Goal: Task Accomplishment & Management: Manage account settings

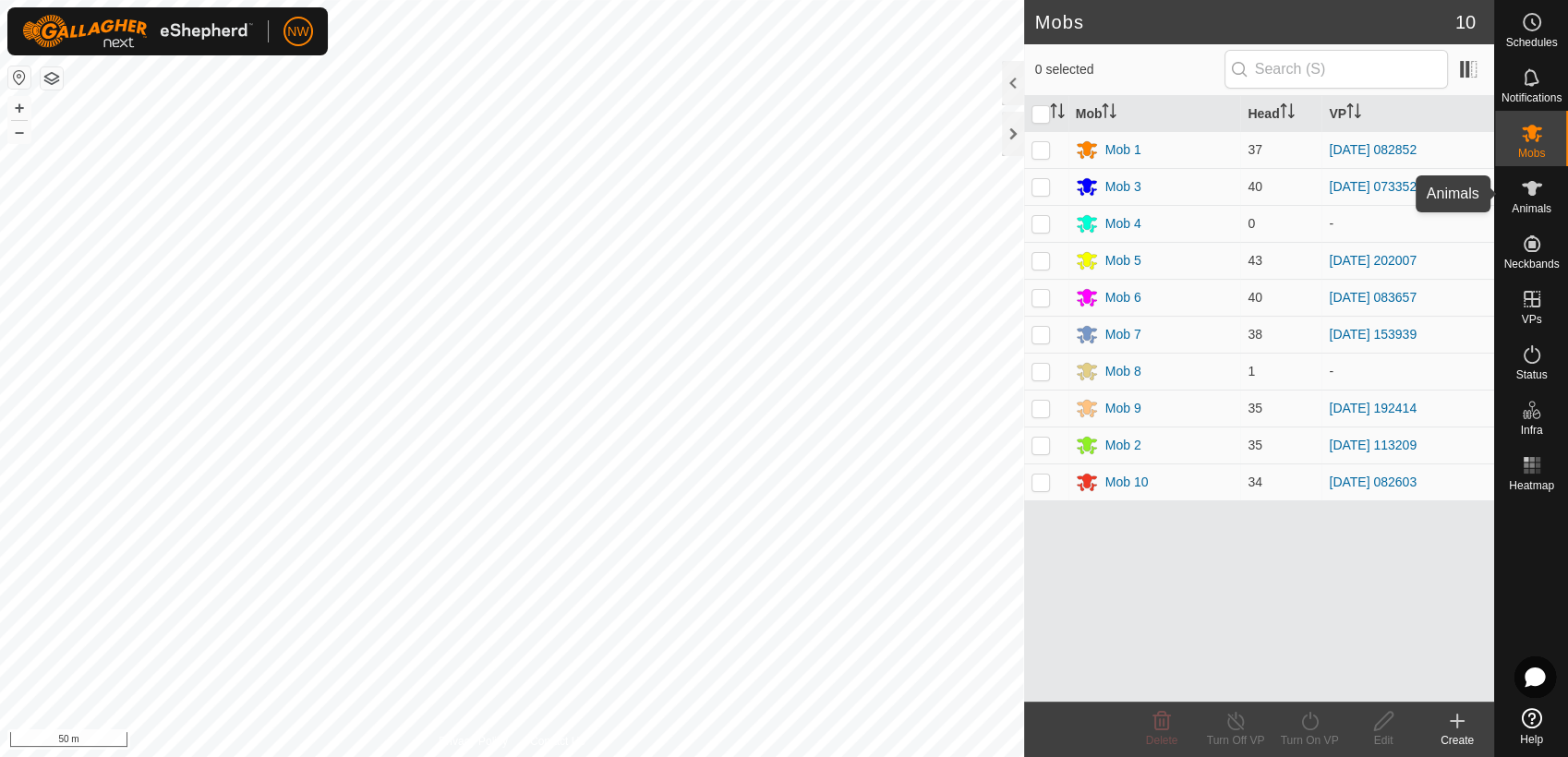
click at [1540, 182] on icon at bounding box center [1532, 188] width 23 height 23
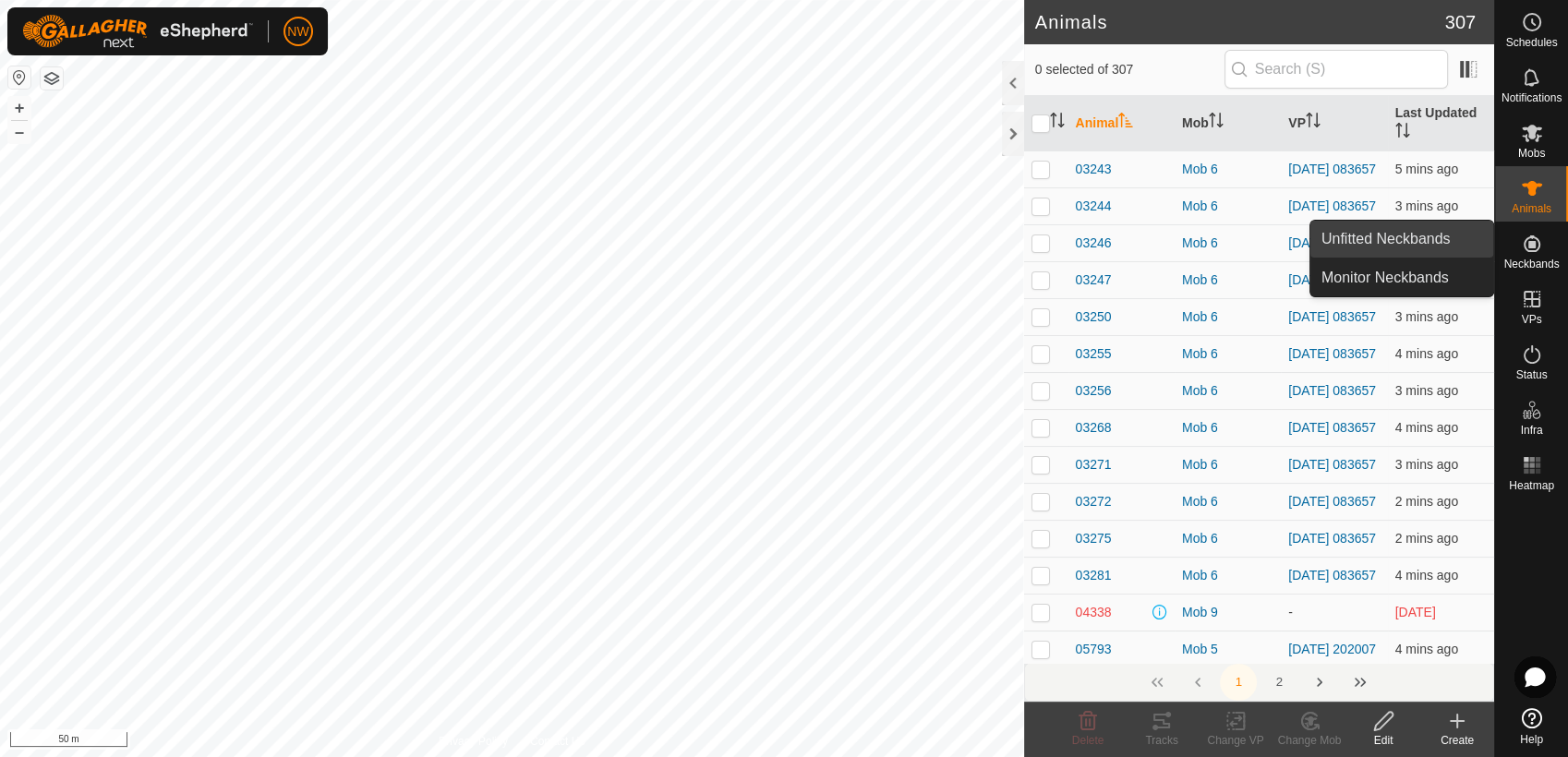
click at [1440, 233] on link "Unfitted Neckbands" at bounding box center [1402, 238] width 183 height 37
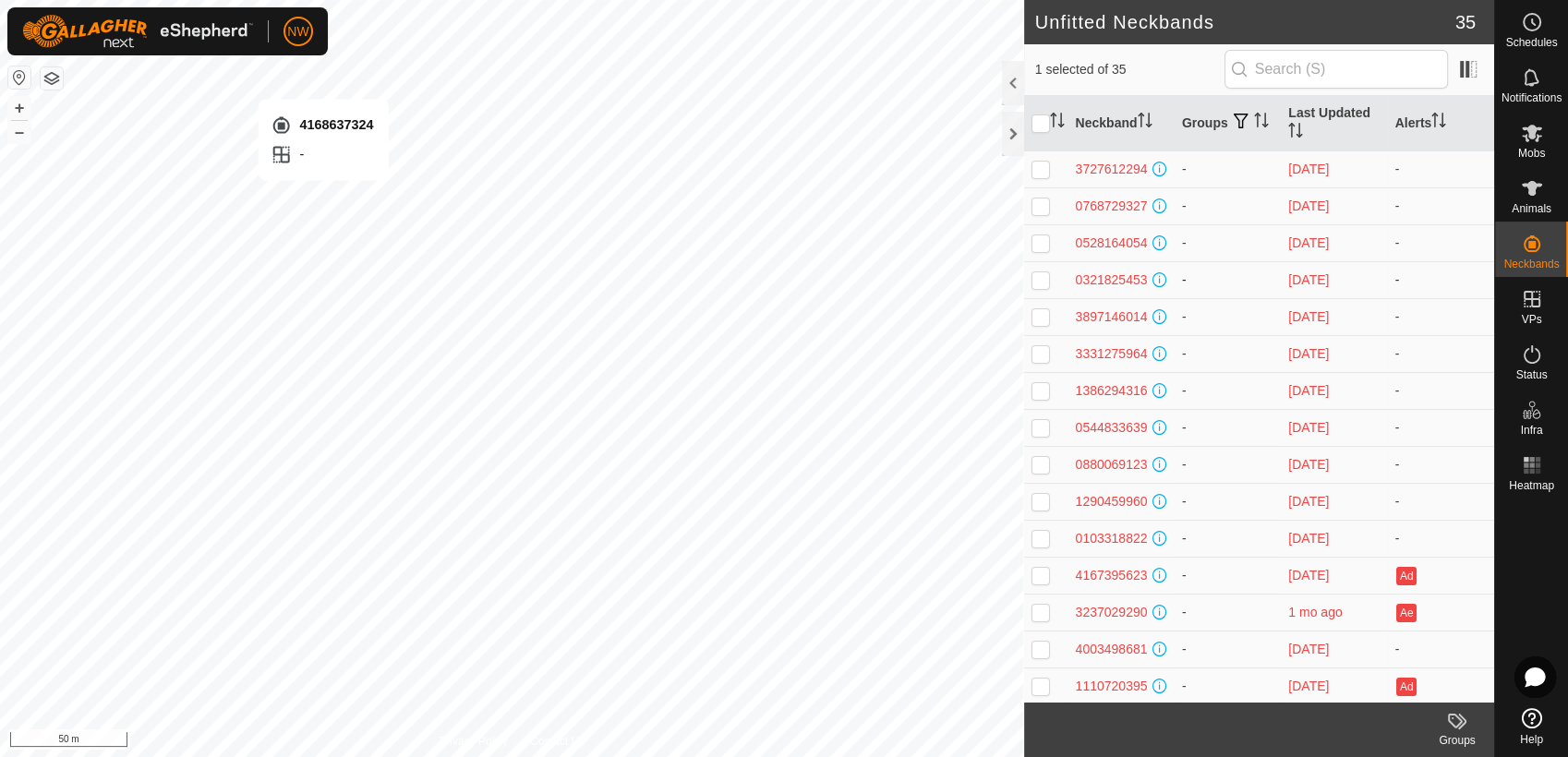
checkbox input "false"
checkbox input "true"
checkbox input "false"
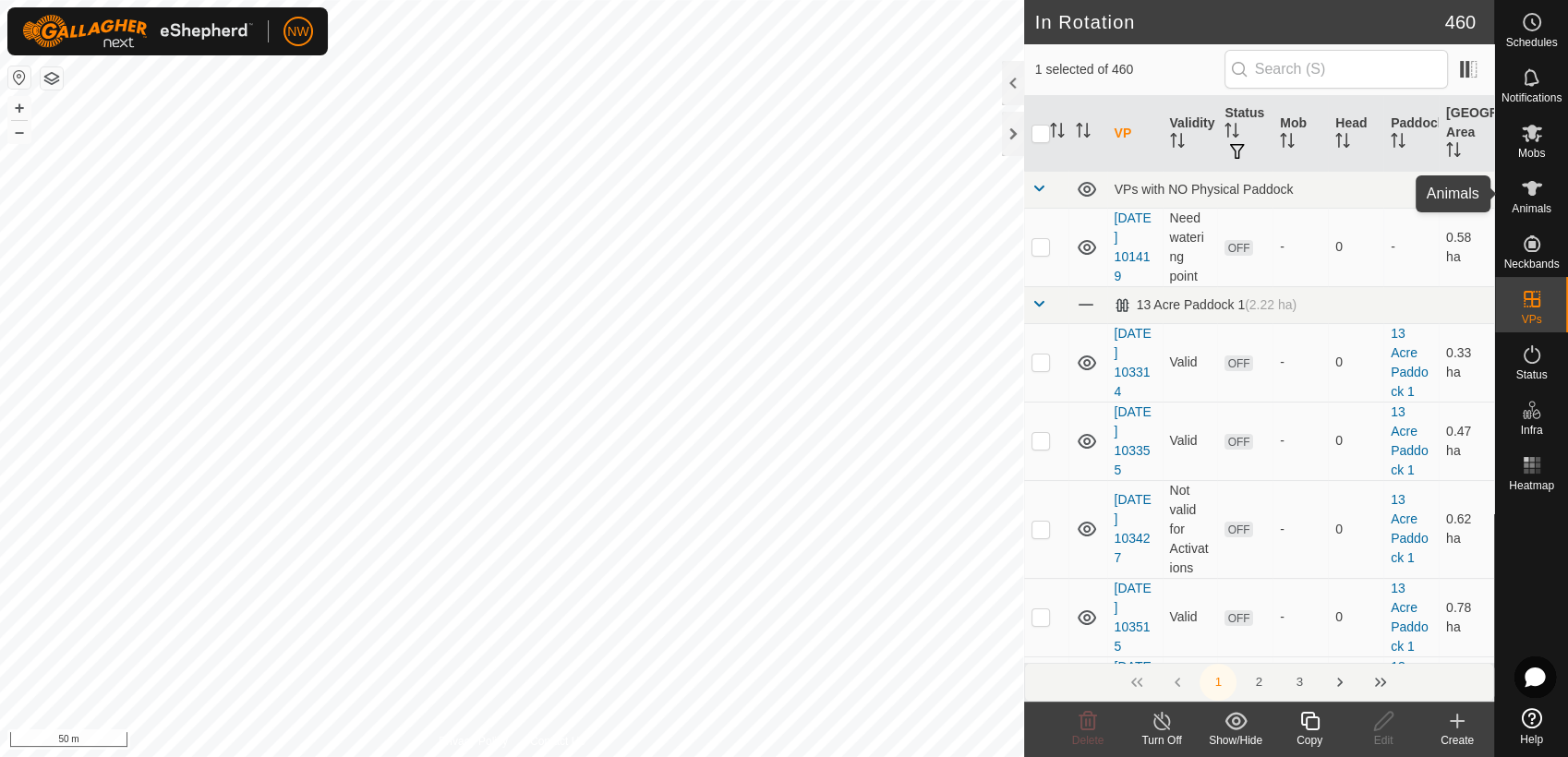
click at [1529, 196] on icon at bounding box center [1532, 188] width 23 height 23
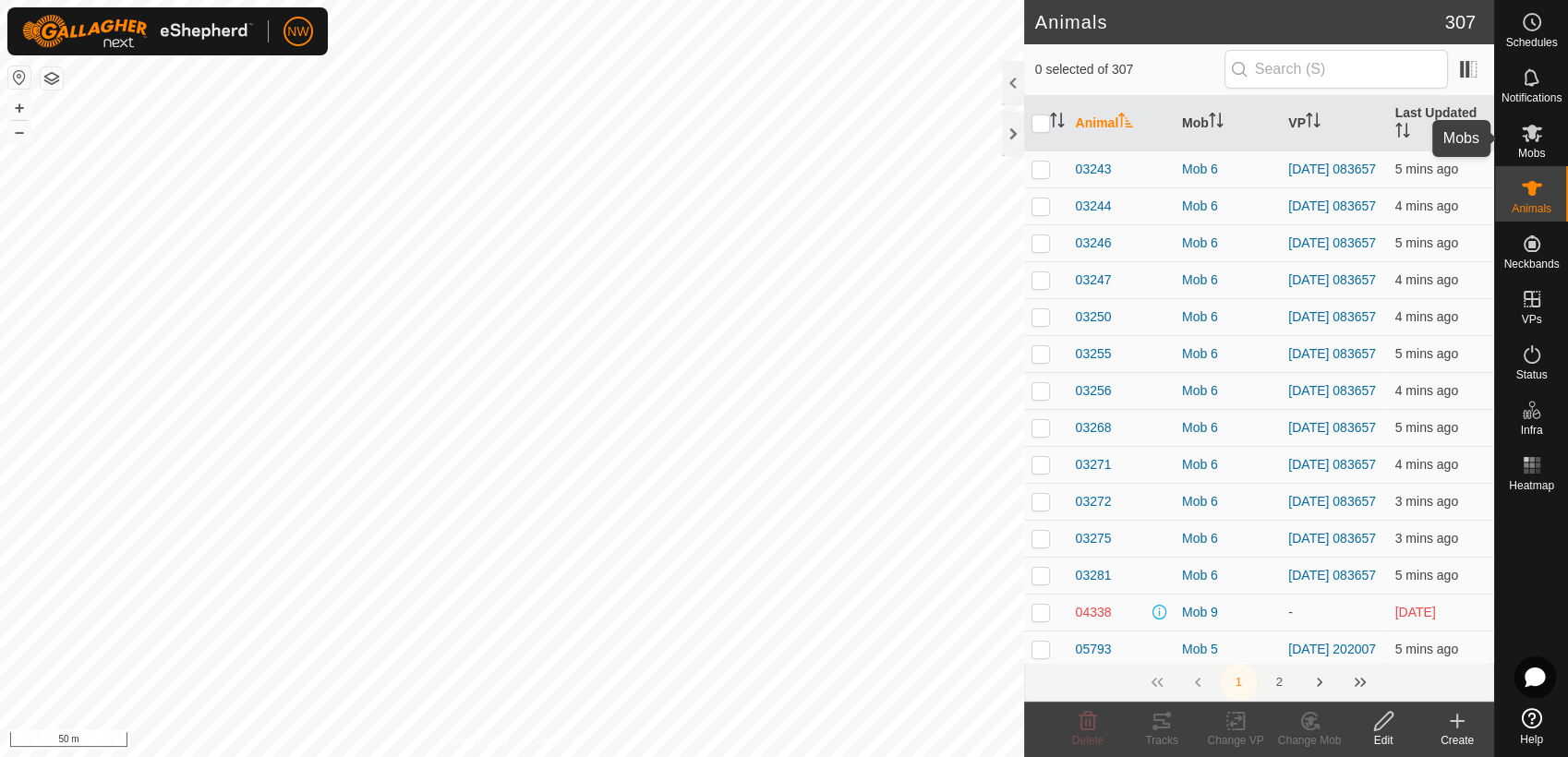
click at [1529, 144] on es-mob-svg-icon at bounding box center [1532, 133] width 33 height 29
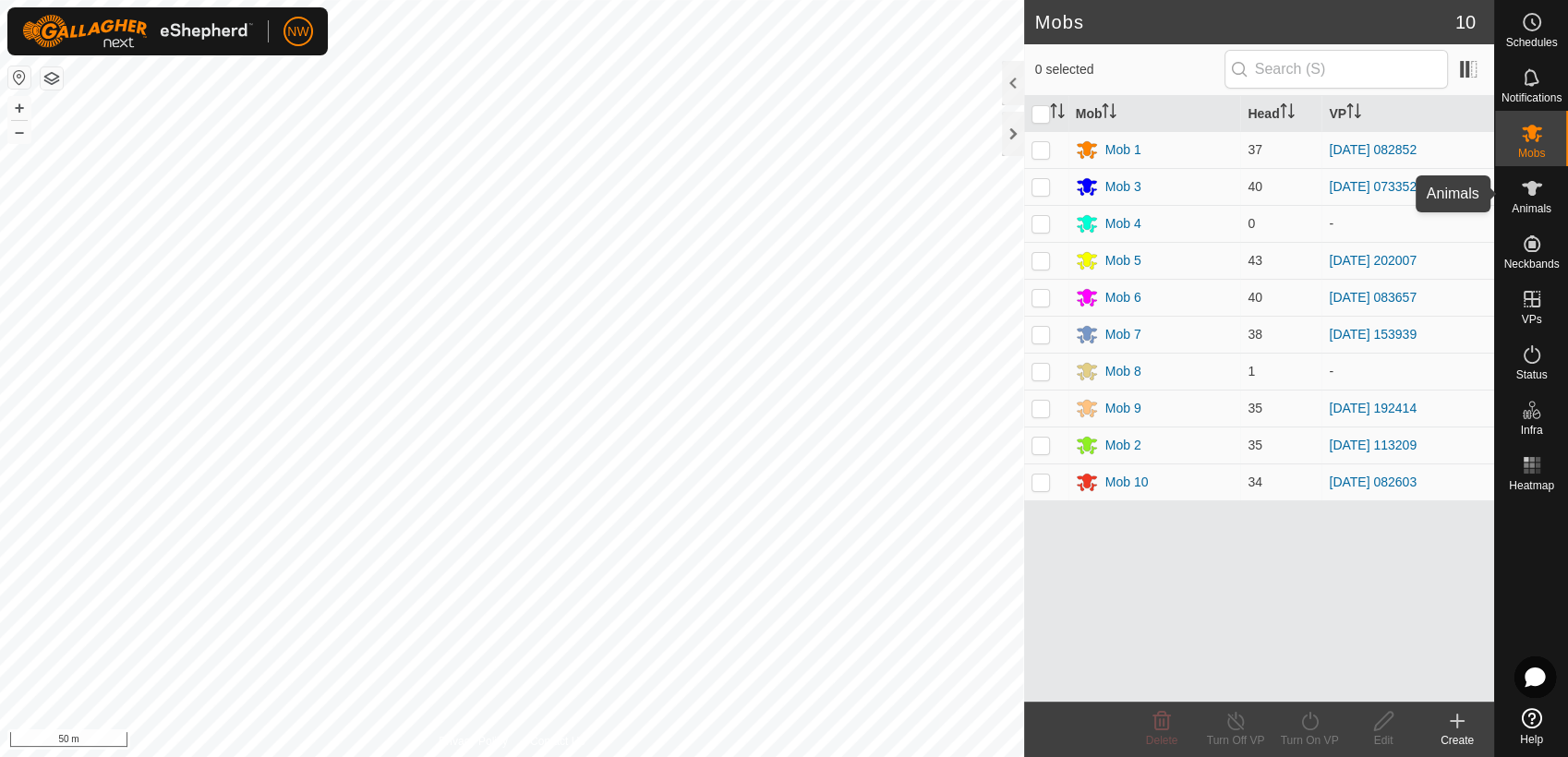
click at [1530, 193] on icon at bounding box center [1532, 188] width 21 height 15
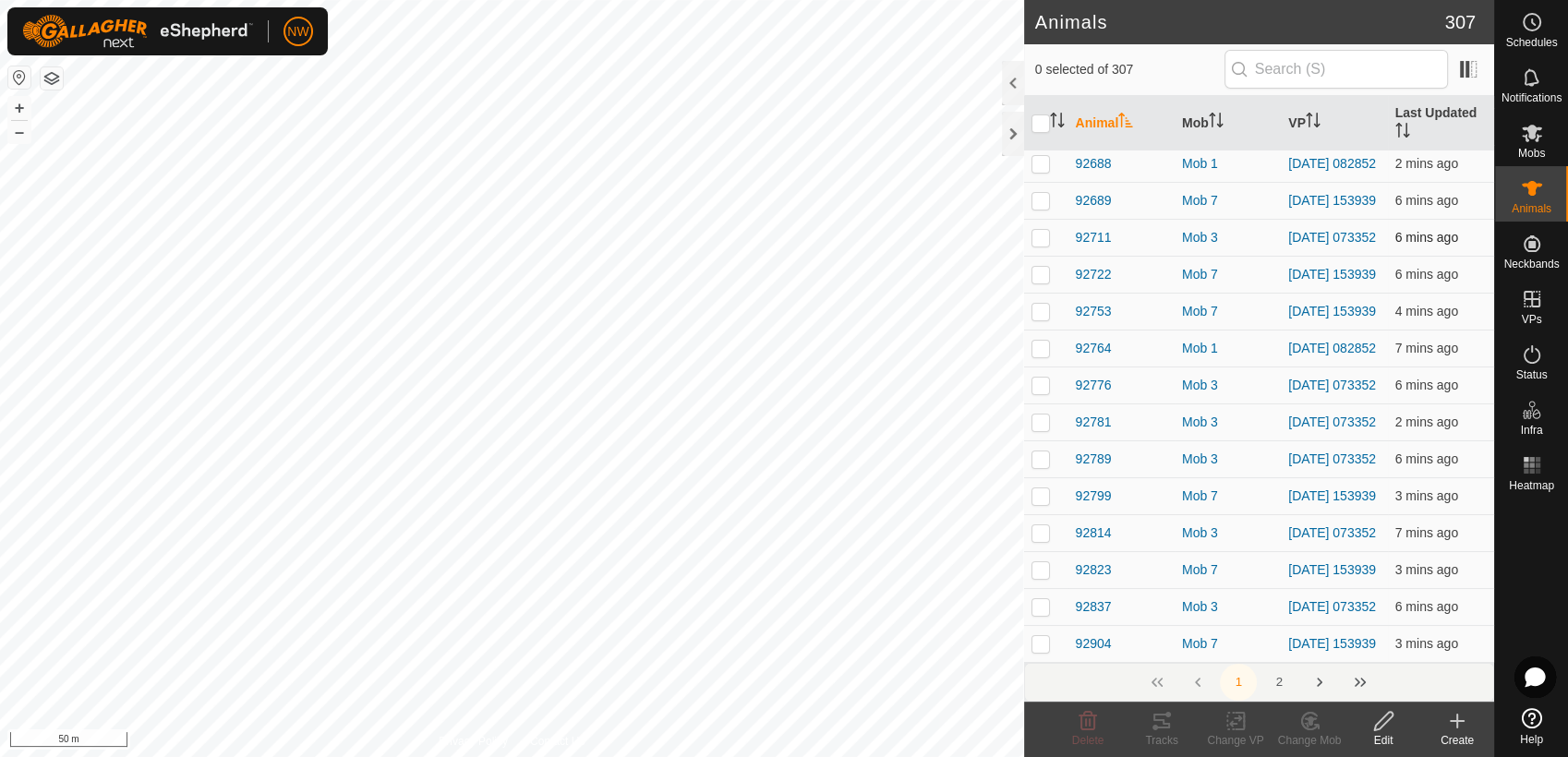
scroll to position [7407, 0]
click at [1281, 684] on button "2" at bounding box center [1279, 682] width 37 height 37
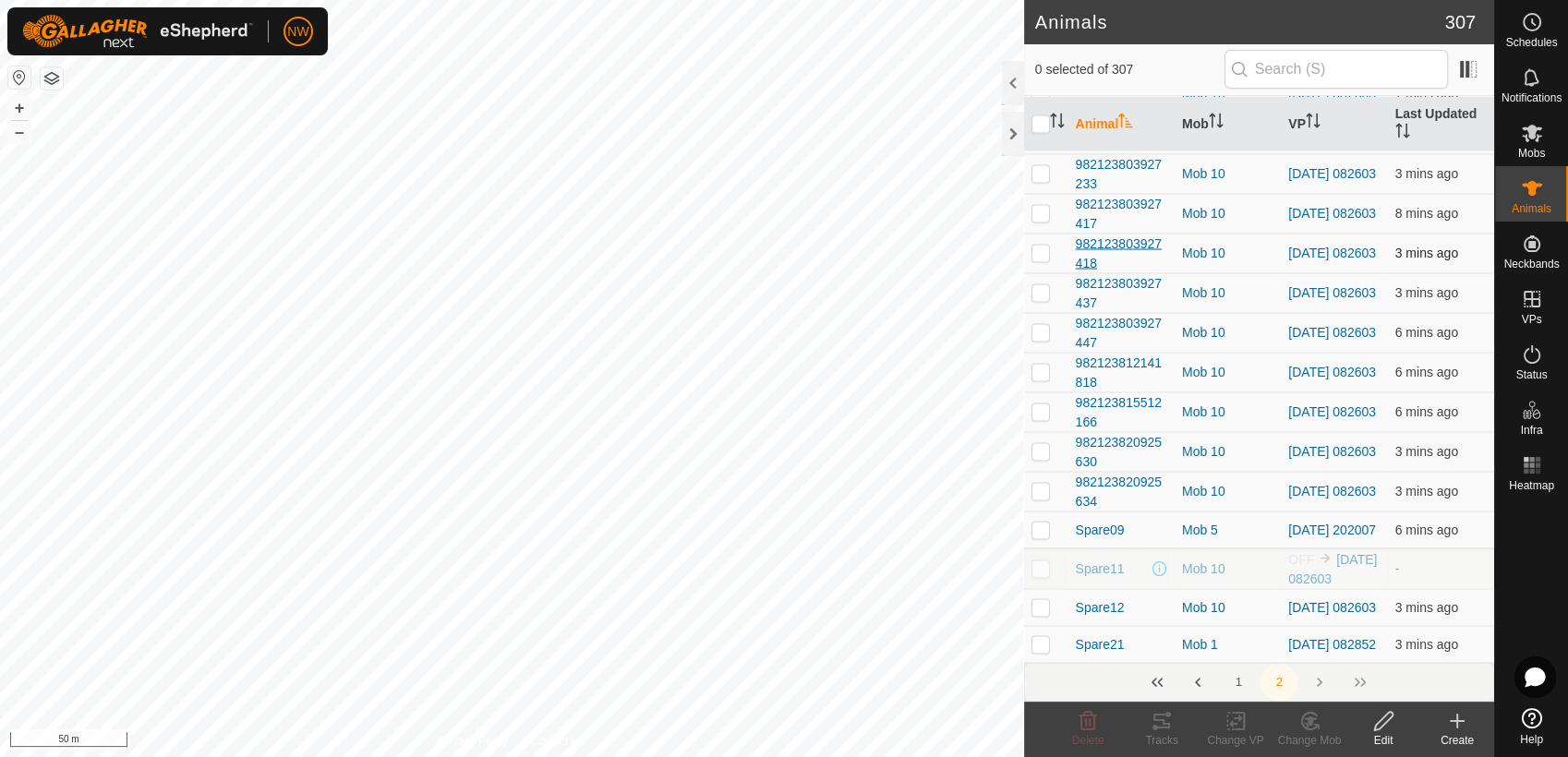
scroll to position [3802, 0]
click at [1320, 683] on div "1 2" at bounding box center [1259, 682] width 470 height 39
click at [1533, 140] on icon at bounding box center [1532, 133] width 23 height 23
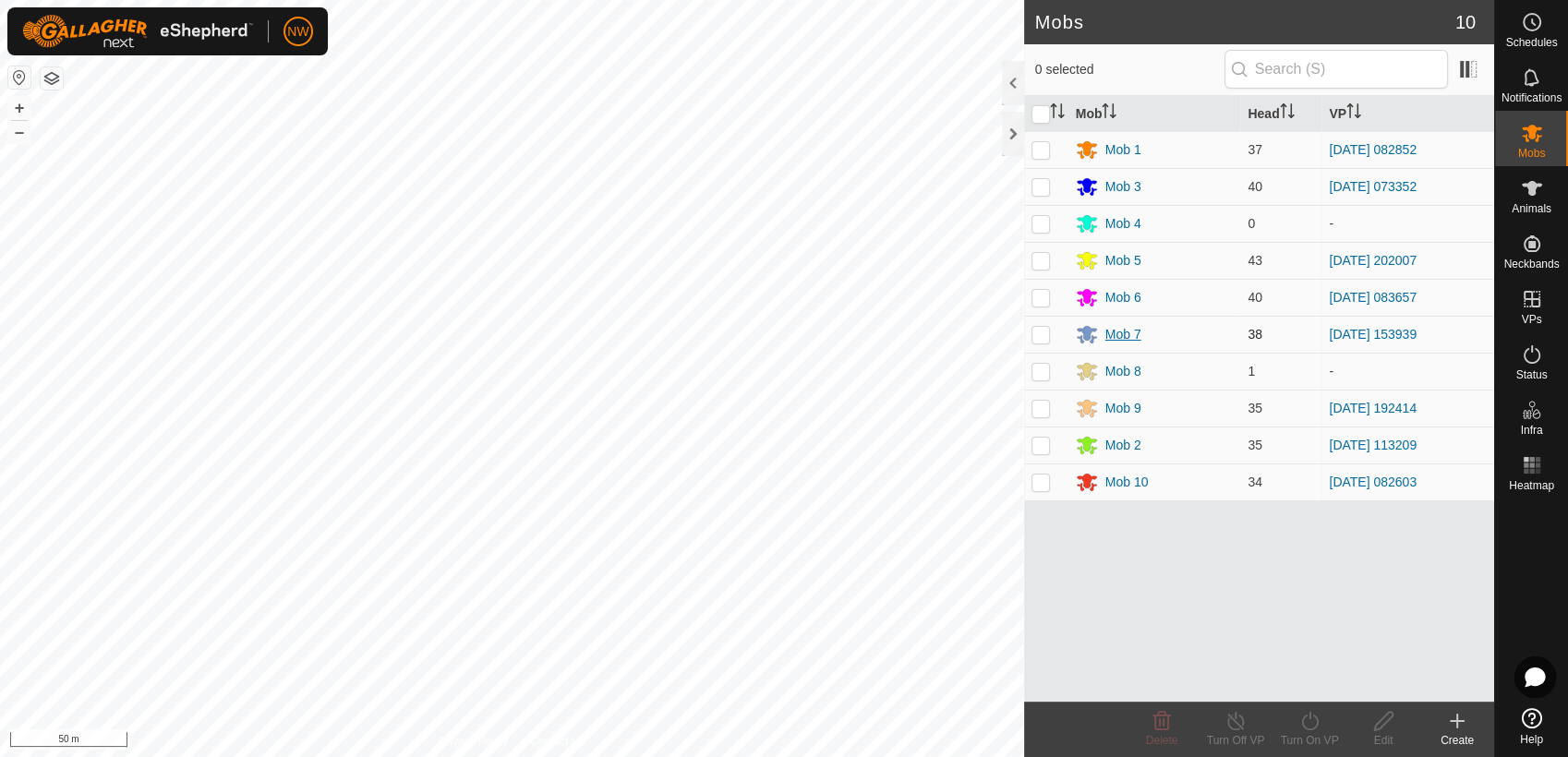
click at [1112, 328] on div "Mob 7" at bounding box center [1123, 334] width 36 height 20
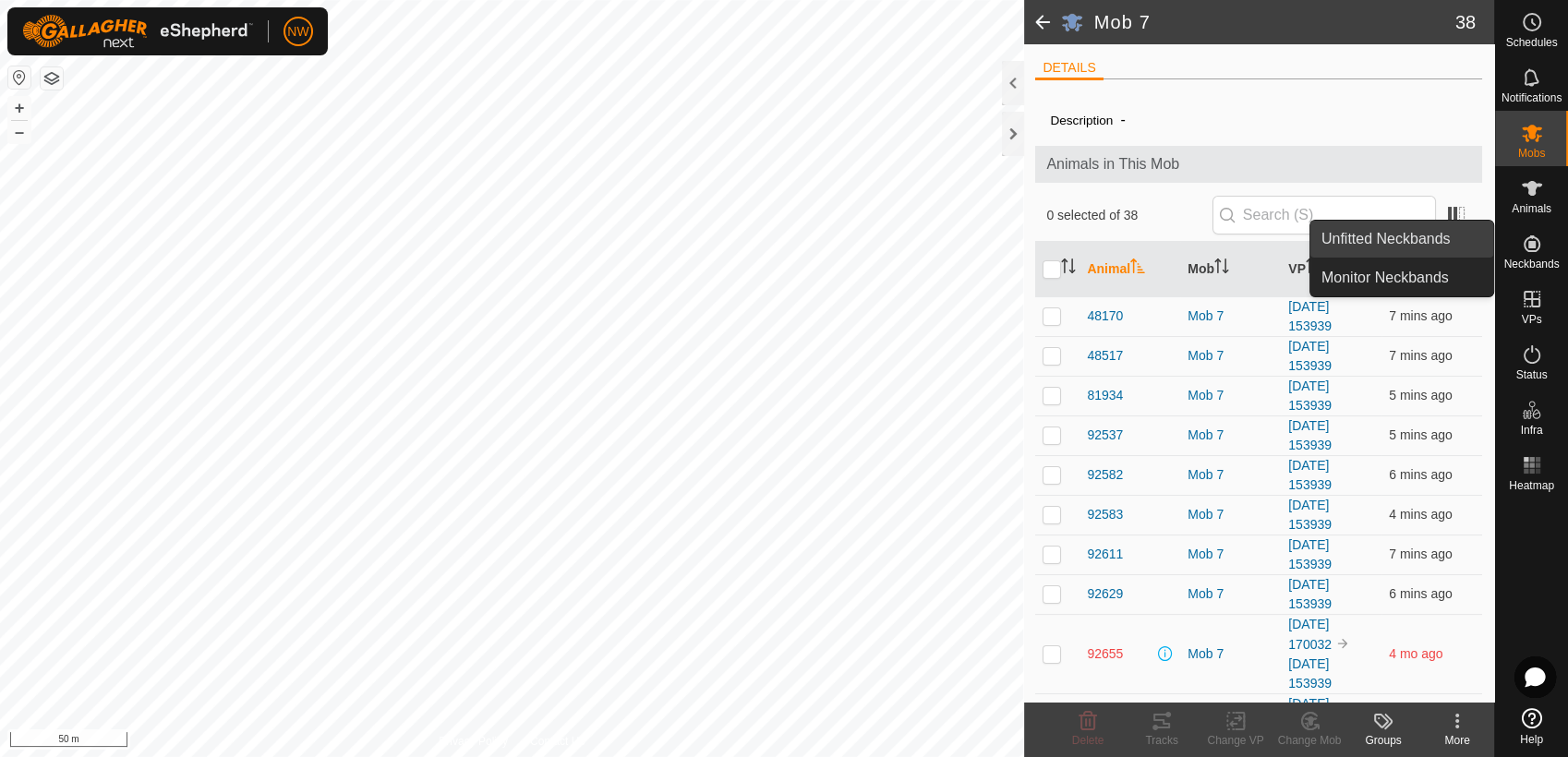
click at [1418, 227] on link "Unfitted Neckbands" at bounding box center [1402, 238] width 183 height 37
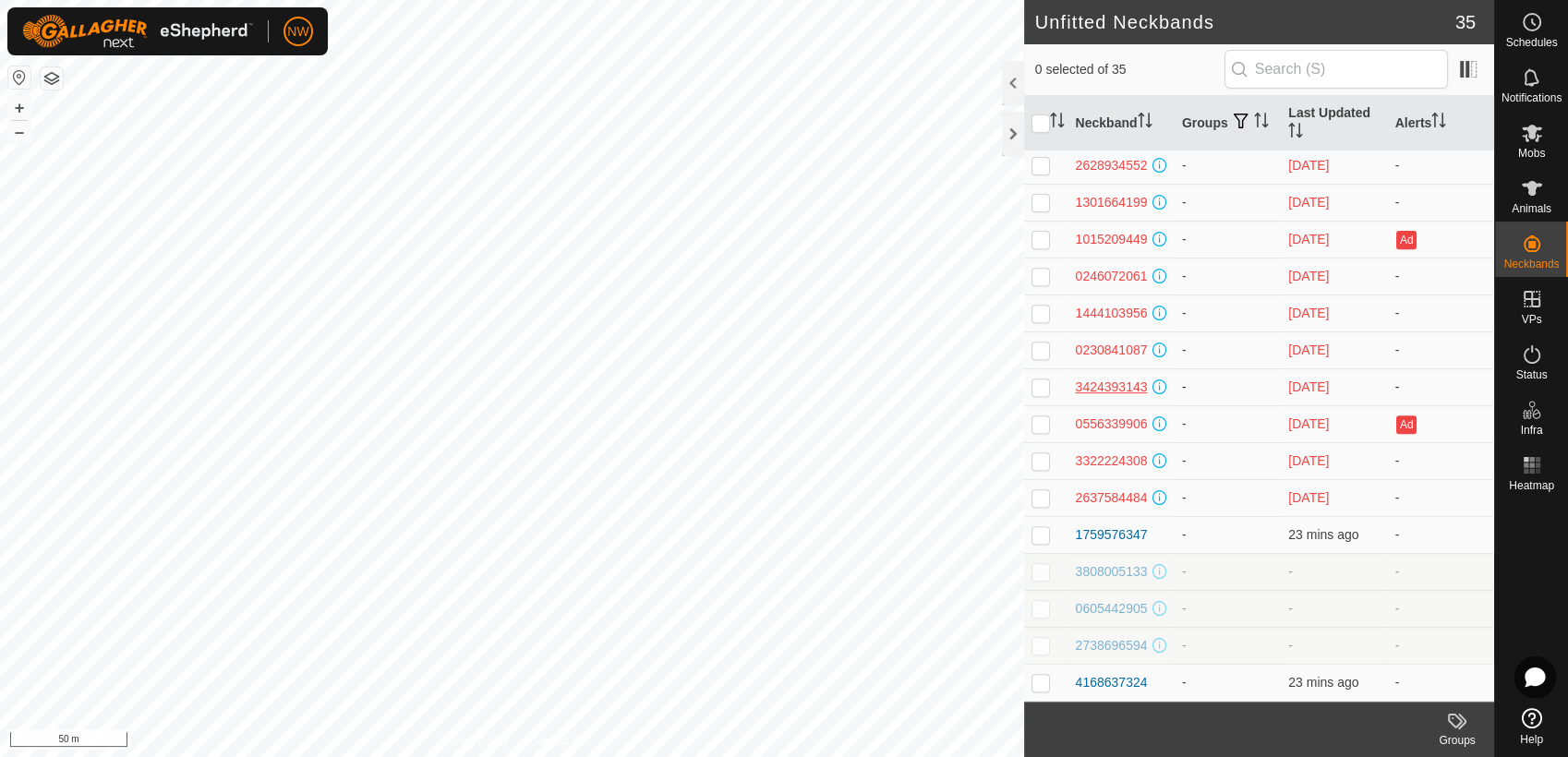
scroll to position [829, 0]
click at [1044, 682] on p-checkbox at bounding box center [1042, 683] width 19 height 15
checkbox input "true"
click at [1042, 528] on p-checkbox at bounding box center [1042, 535] width 19 height 15
checkbox input "true"
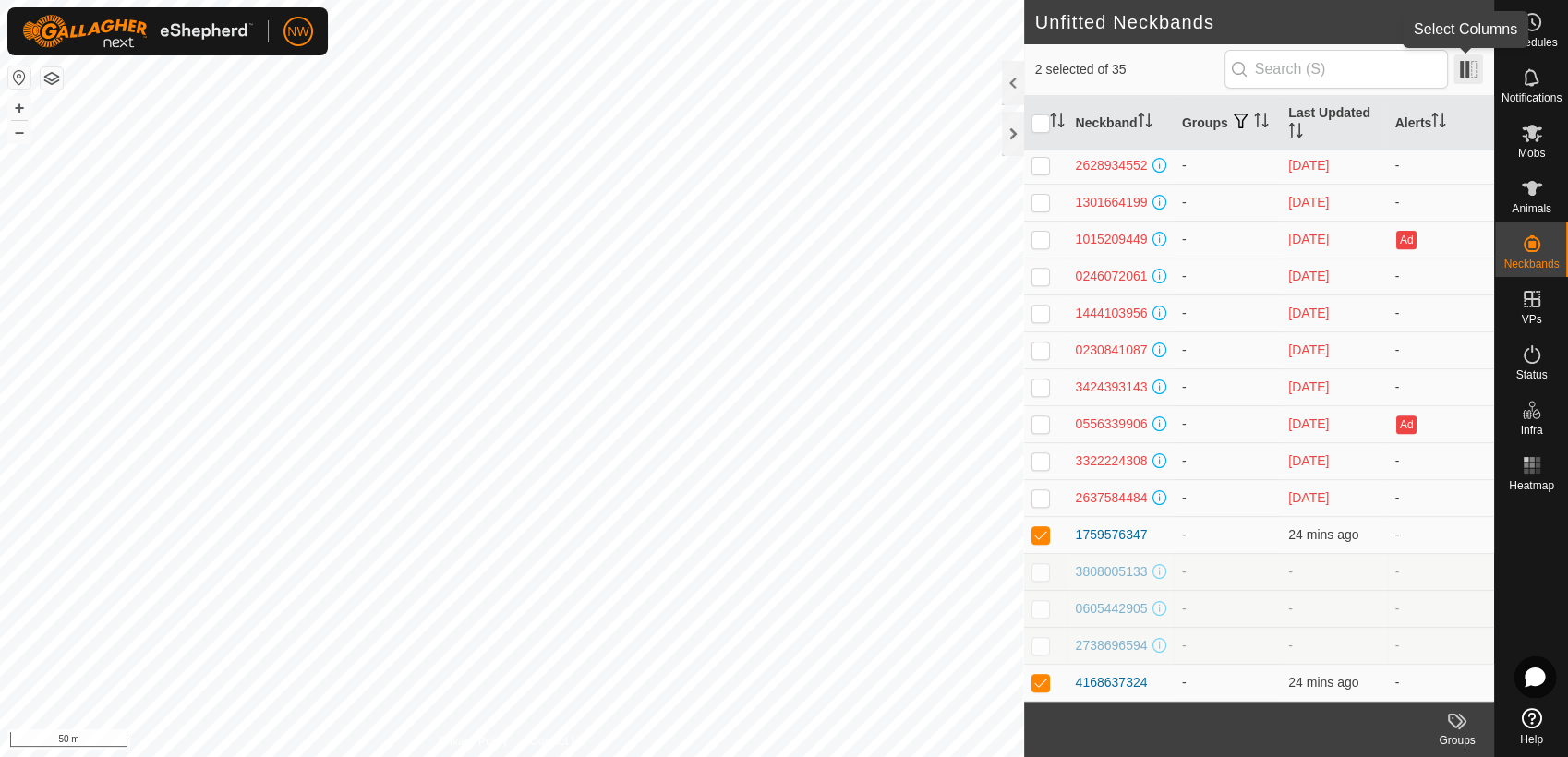
click at [1469, 74] on span at bounding box center [1468, 69] width 29 height 29
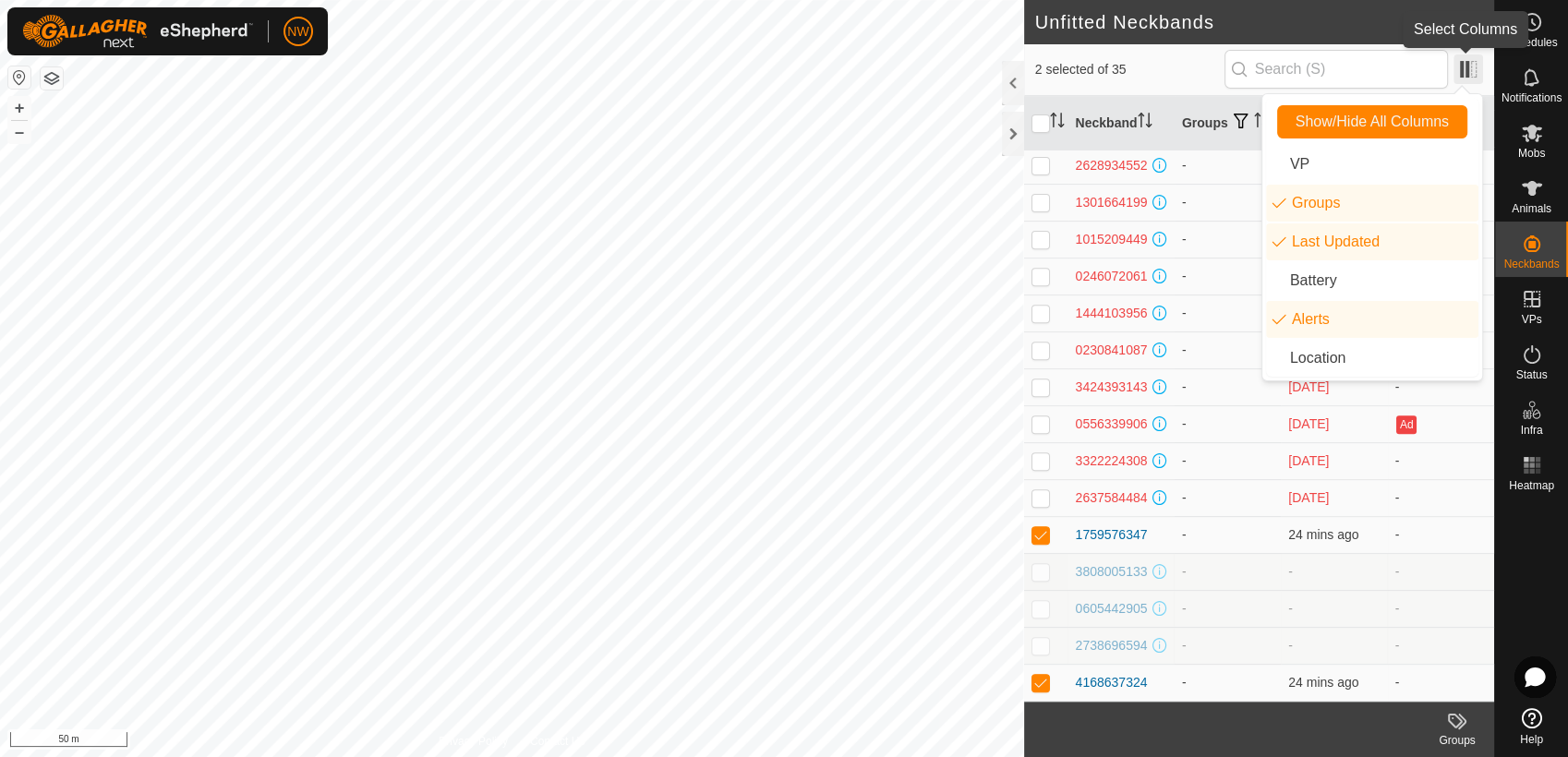
click at [1474, 72] on span at bounding box center [1468, 69] width 29 height 29
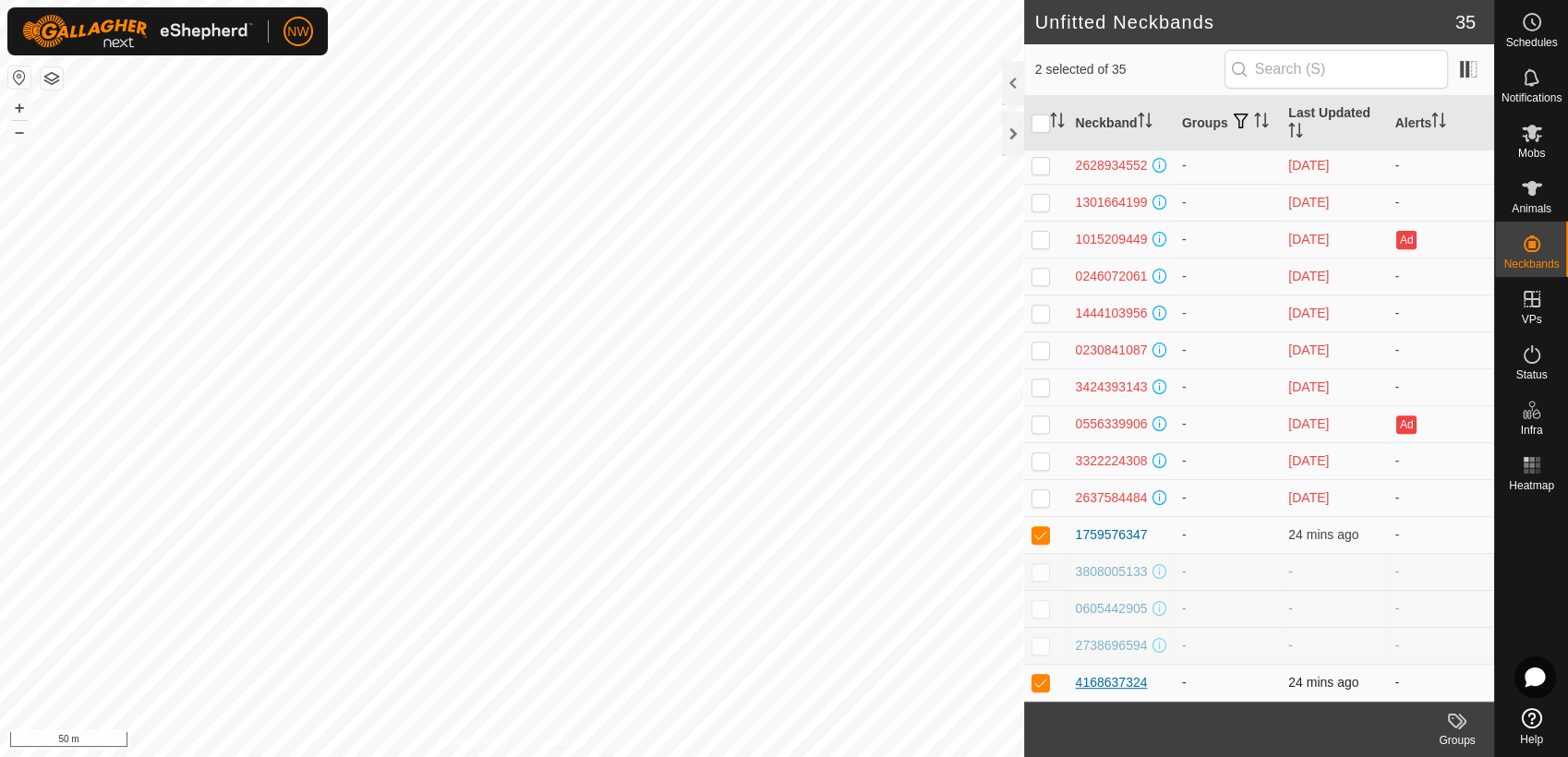
click at [1114, 684] on div "4168637324" at bounding box center [1112, 683] width 73 height 20
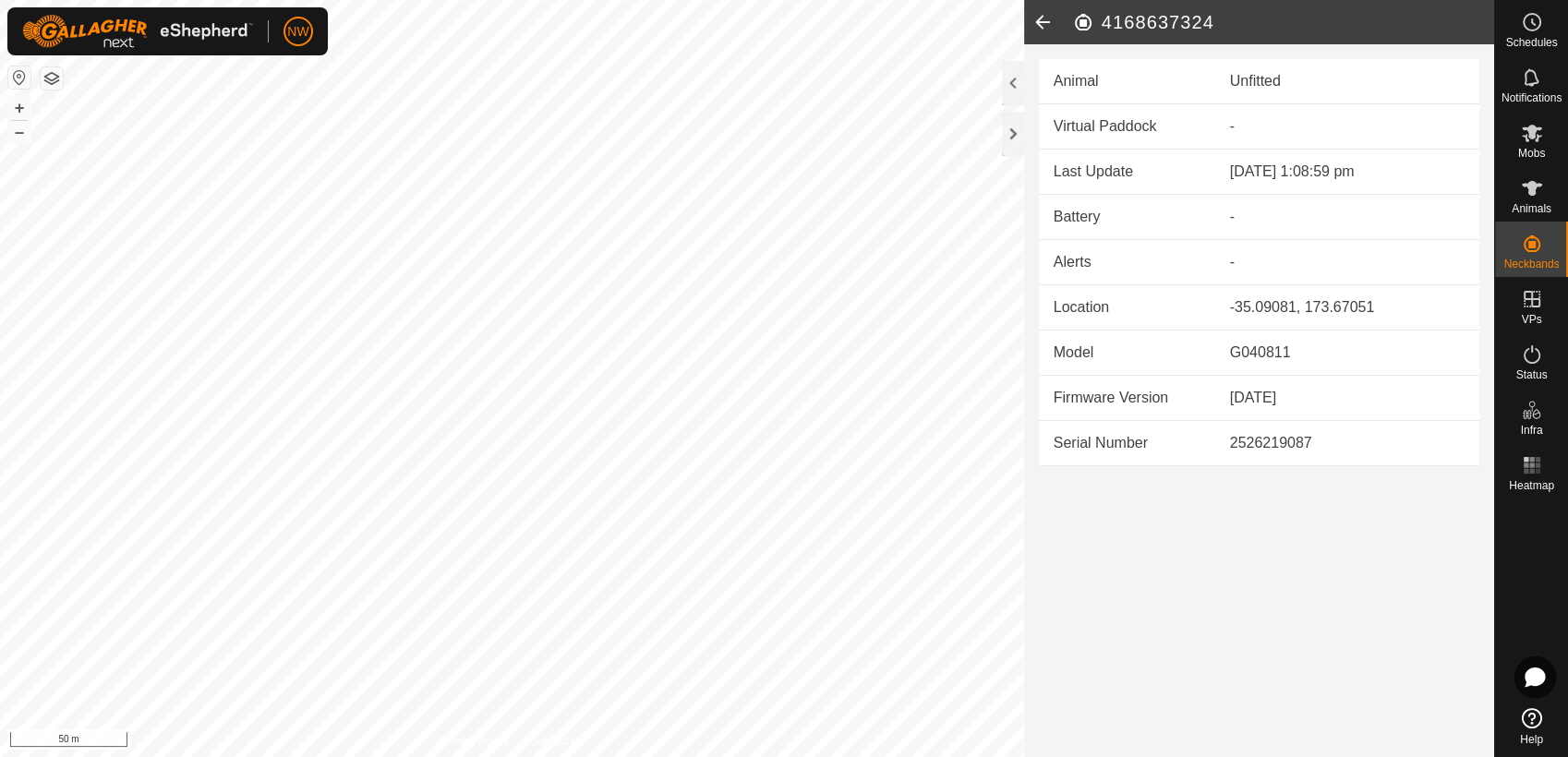
click at [1035, 19] on icon at bounding box center [1043, 22] width 37 height 44
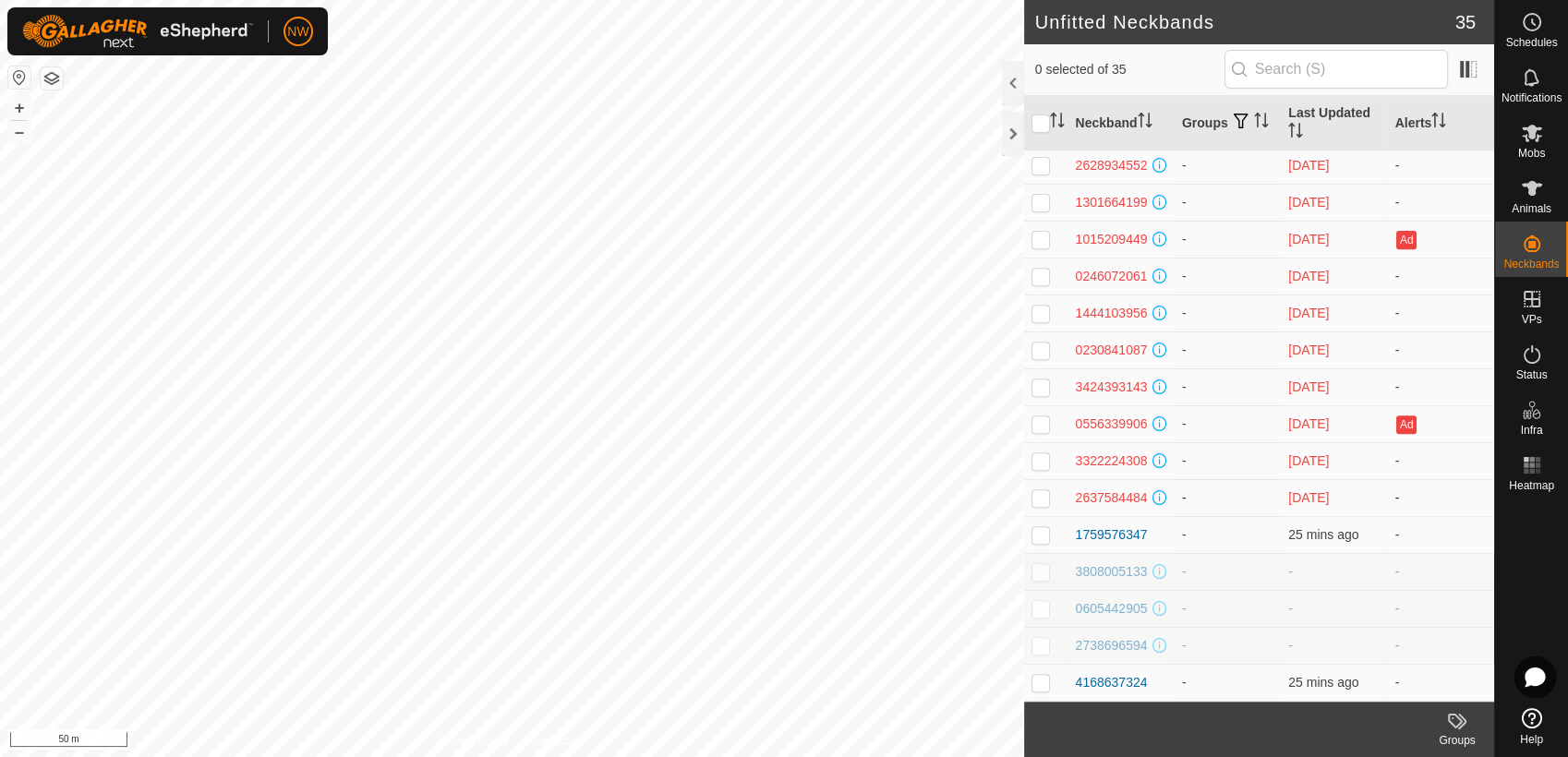
scroll to position [829, 0]
click at [1035, 528] on p-checkbox at bounding box center [1042, 535] width 19 height 15
checkbox input "true"
click at [1043, 691] on td at bounding box center [1046, 682] width 44 height 37
checkbox input "true"
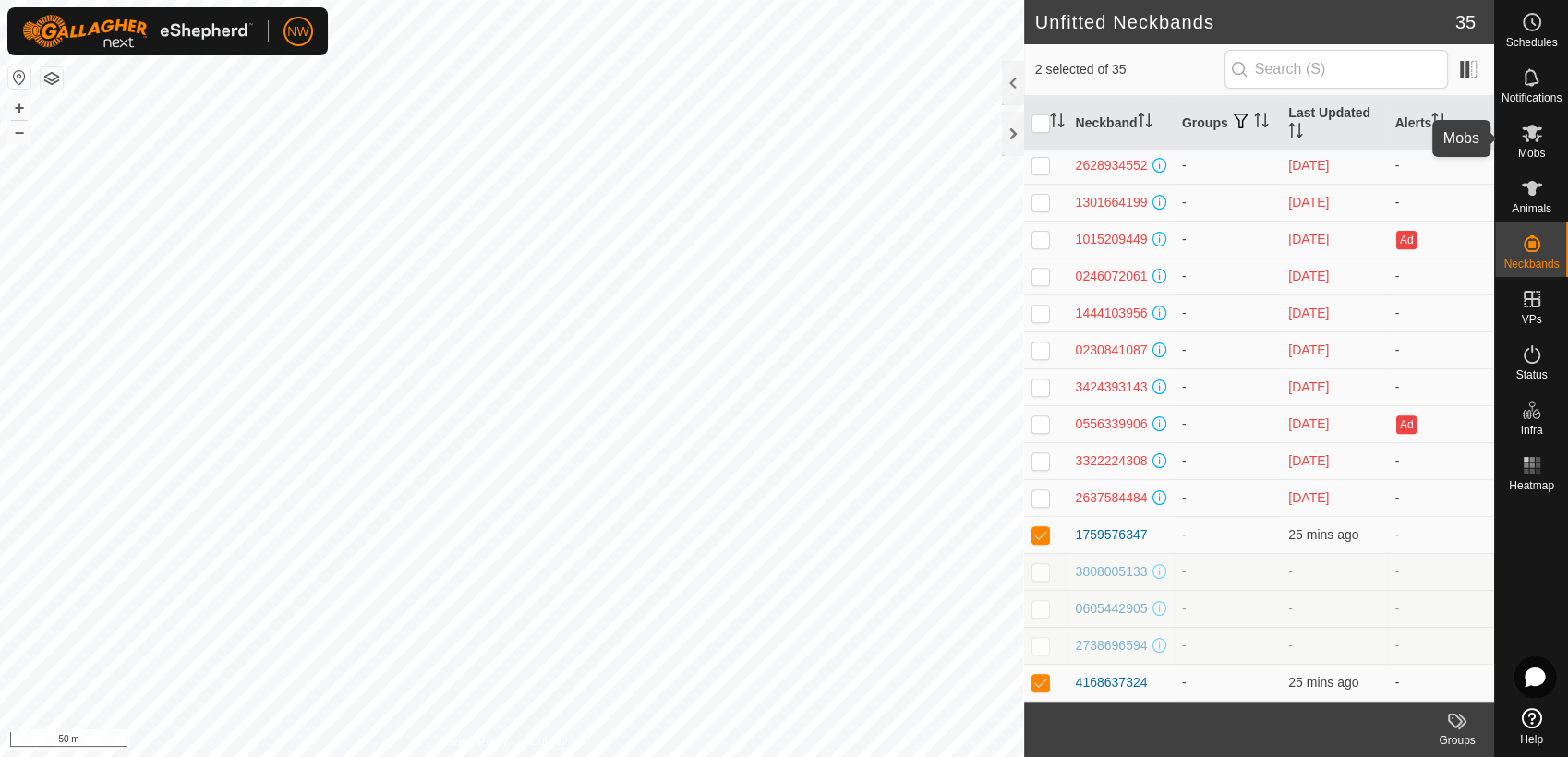
click at [1536, 137] on icon at bounding box center [1532, 133] width 23 height 23
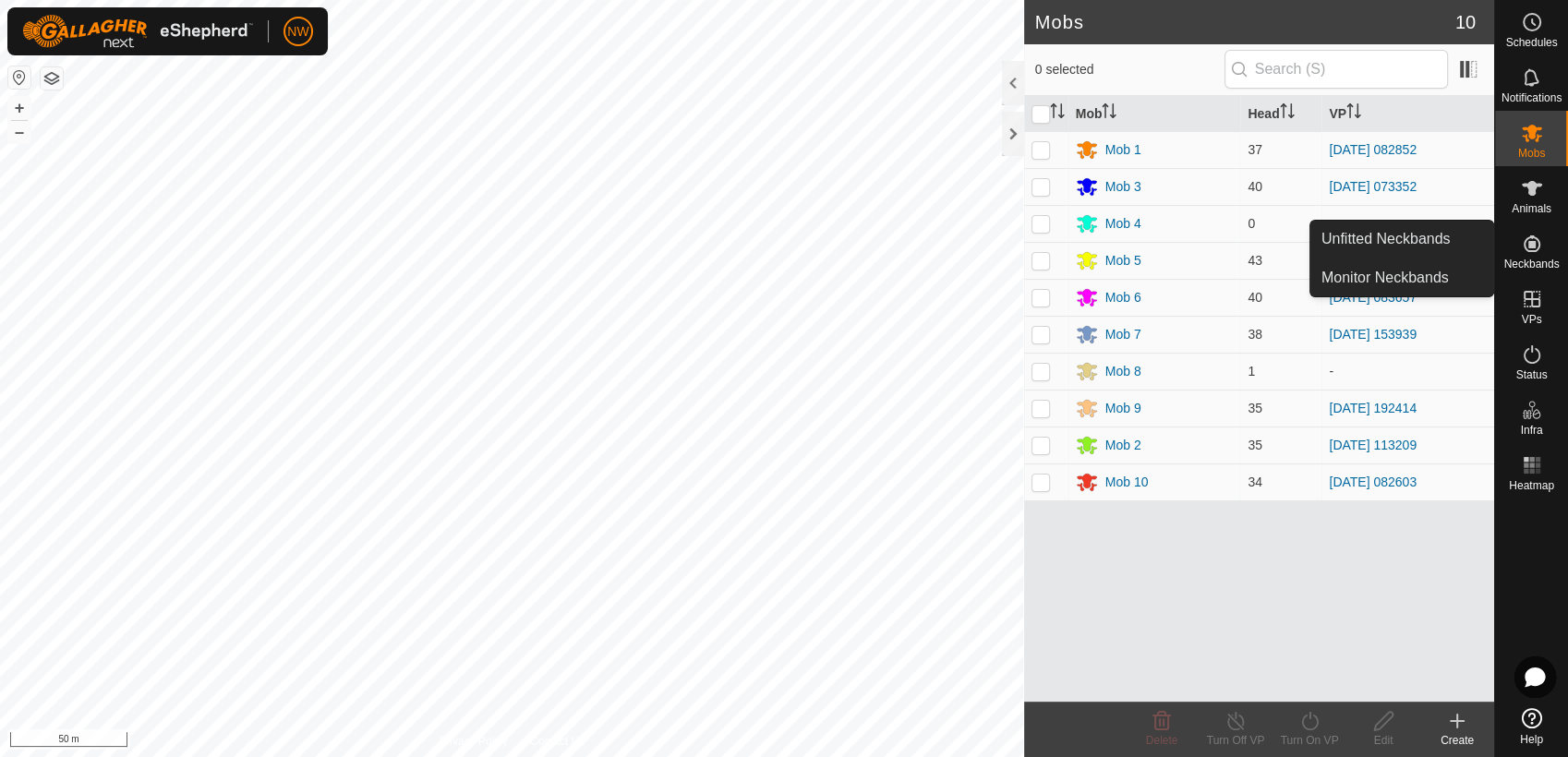
click at [1539, 251] on icon at bounding box center [1532, 244] width 23 height 23
click at [1447, 234] on link "Unfitted Neckbands" at bounding box center [1402, 238] width 183 height 37
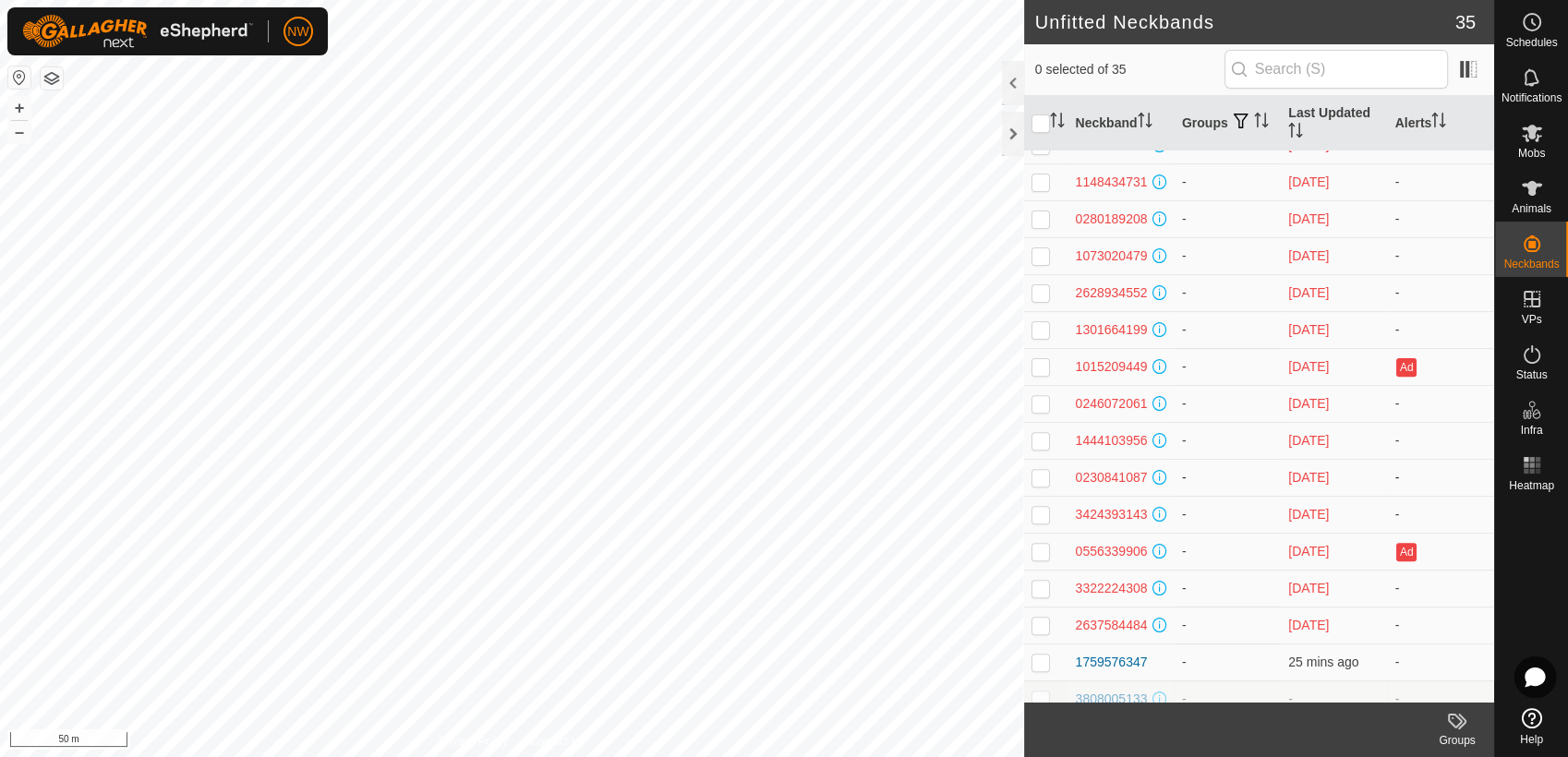
scroll to position [829, 0]
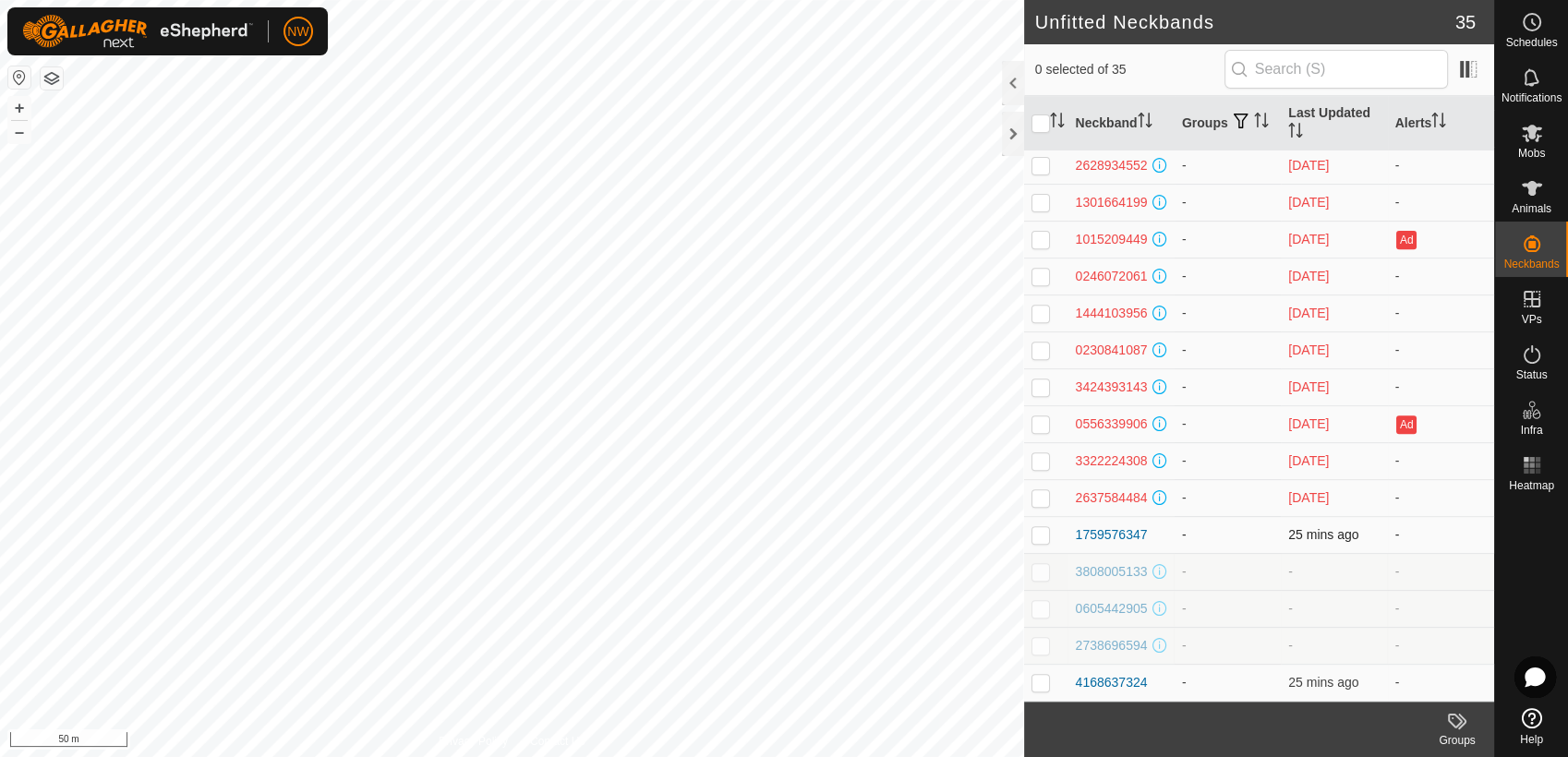
click at [1043, 532] on p-checkbox at bounding box center [1042, 535] width 19 height 15
checkbox input "true"
click at [1050, 687] on td at bounding box center [1046, 682] width 44 height 37
checkbox input "true"
drag, startPoint x: 1124, startPoint y: 681, endPoint x: 1171, endPoint y: 713, distance: 56.9
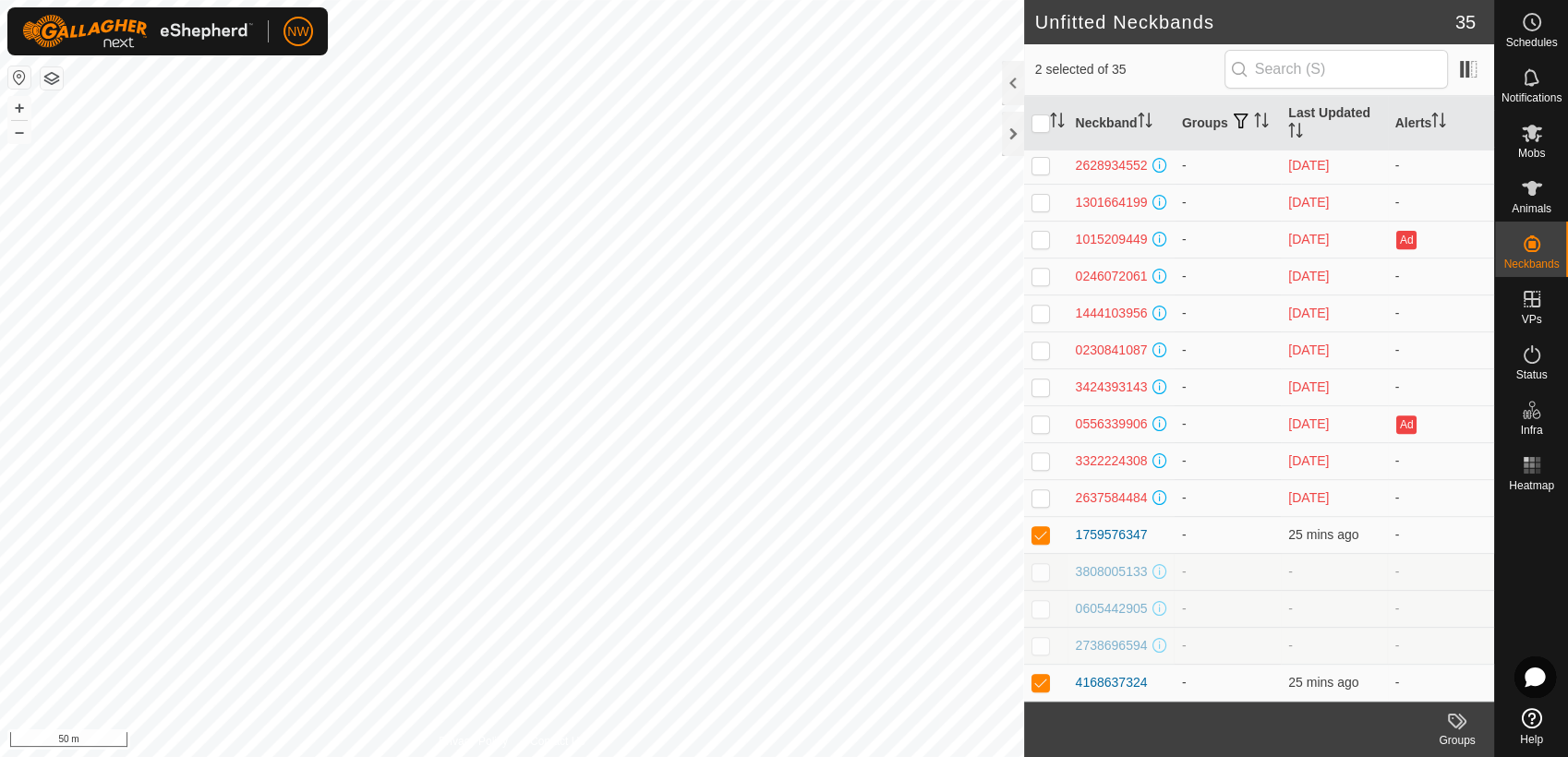
click at [1171, 713] on footer "Groups" at bounding box center [1259, 729] width 470 height 56
click at [1265, 71] on input "text" at bounding box center [1336, 69] width 223 height 39
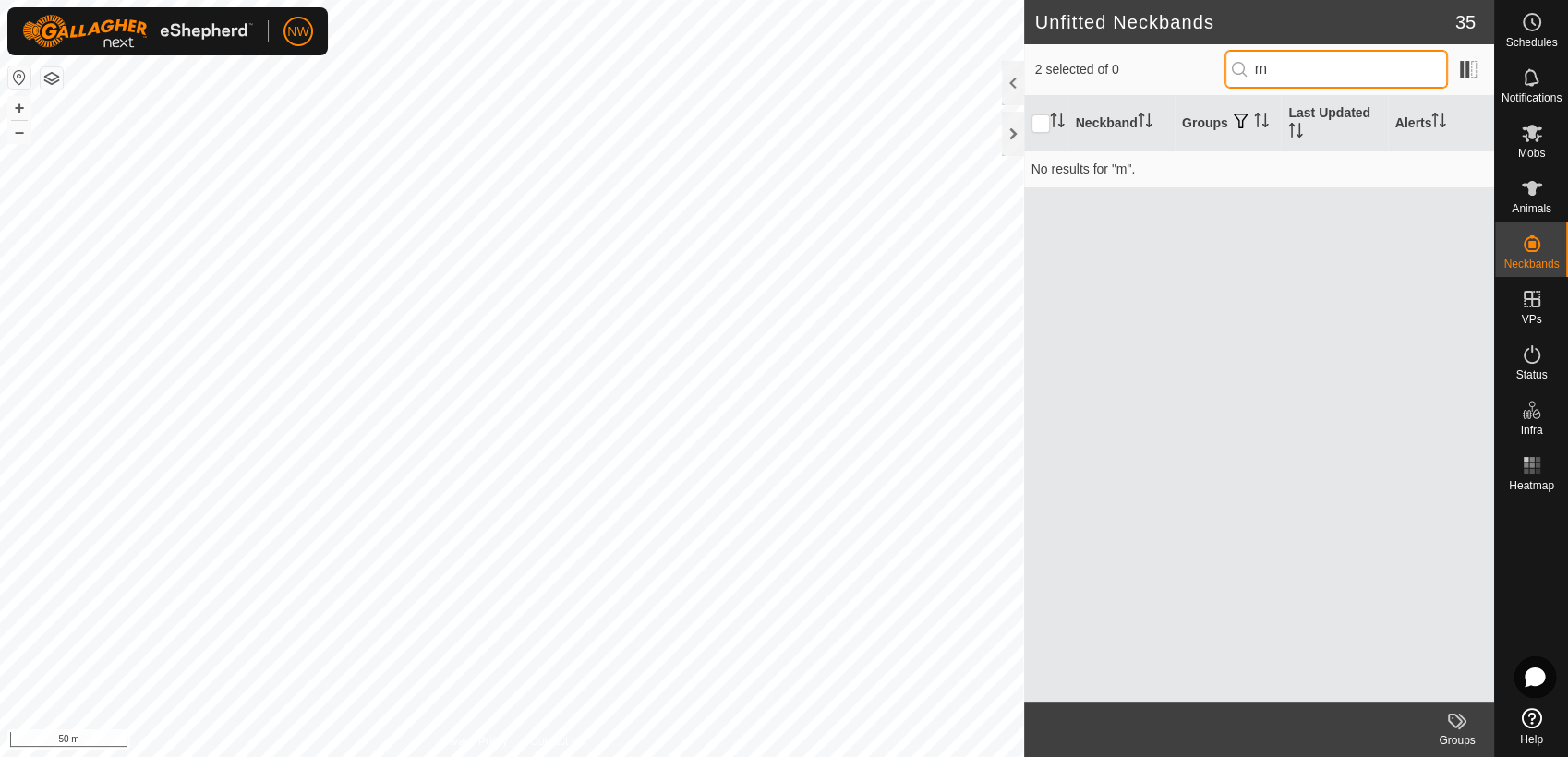
scroll to position [0, 0]
click at [1247, 65] on p-inputicon at bounding box center [1239, 70] width 15 height 15
click at [1359, 71] on input "mob 7" at bounding box center [1336, 69] width 223 height 39
type input "m"
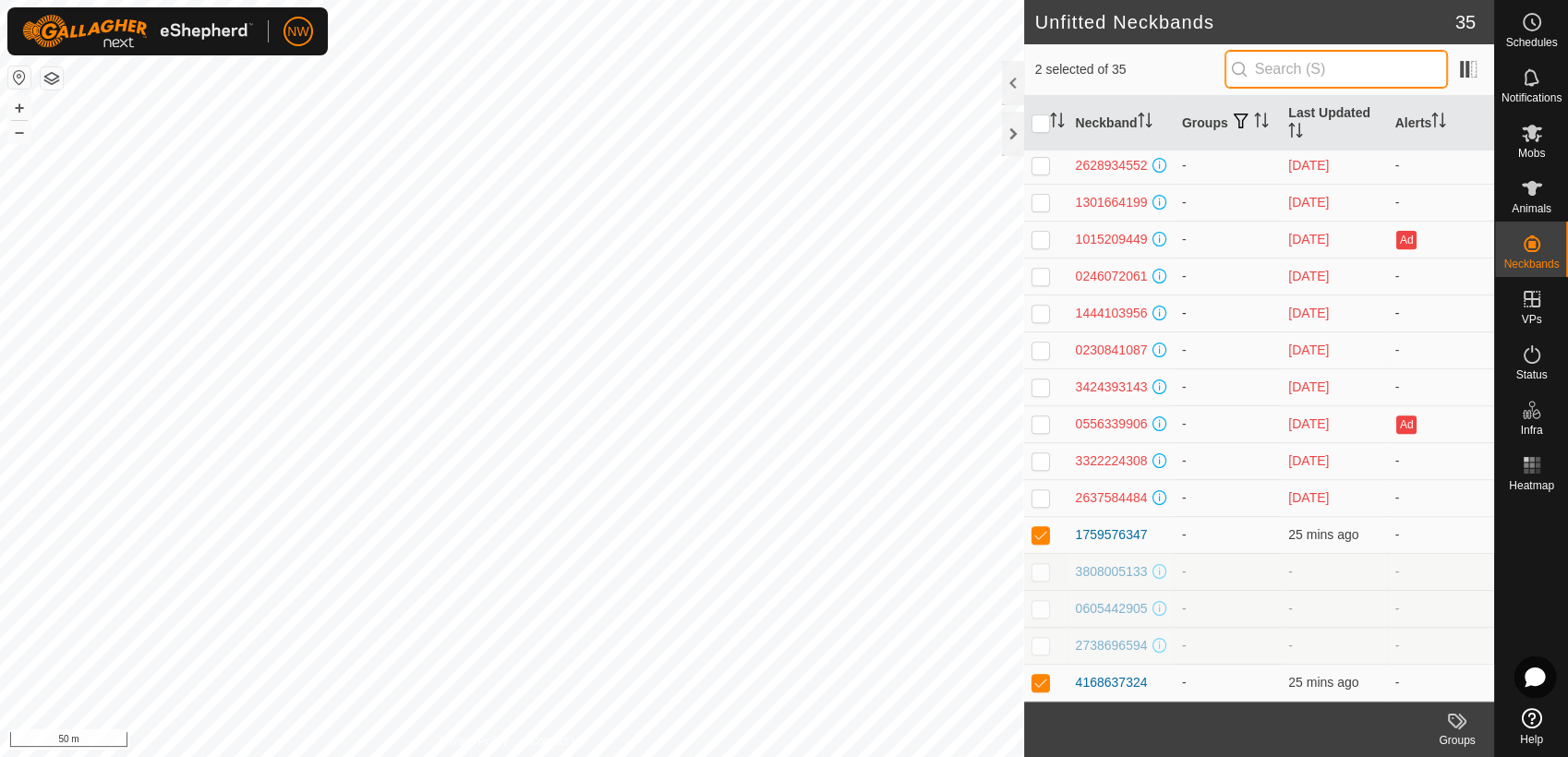
scroll to position [829, 0]
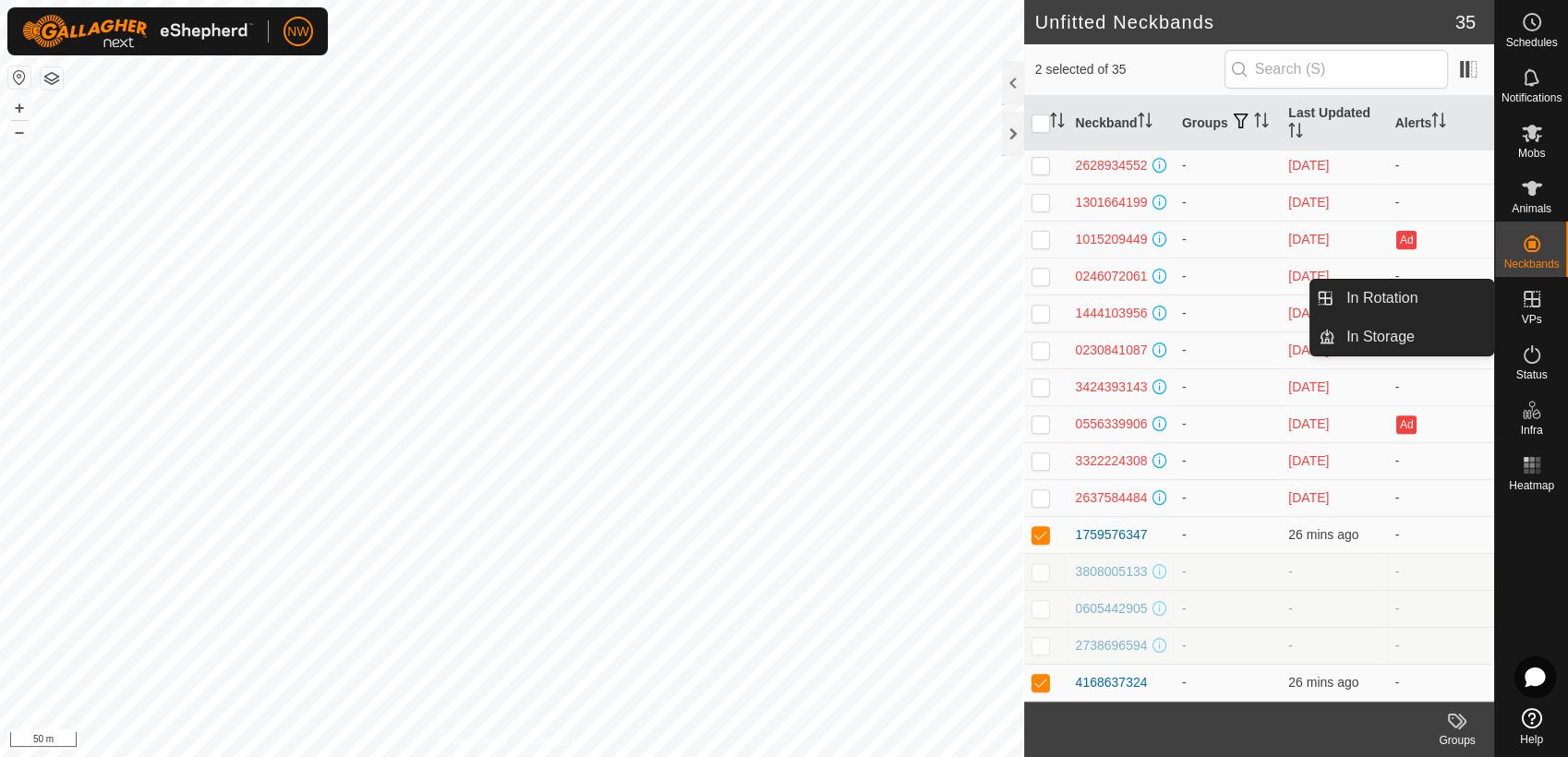
click at [1538, 301] on icon at bounding box center [1532, 299] width 17 height 17
click at [1530, 311] on es-virtualpaddocks-svg-icon at bounding box center [1532, 298] width 33 height 29
click at [1528, 305] on icon at bounding box center [1532, 299] width 23 height 23
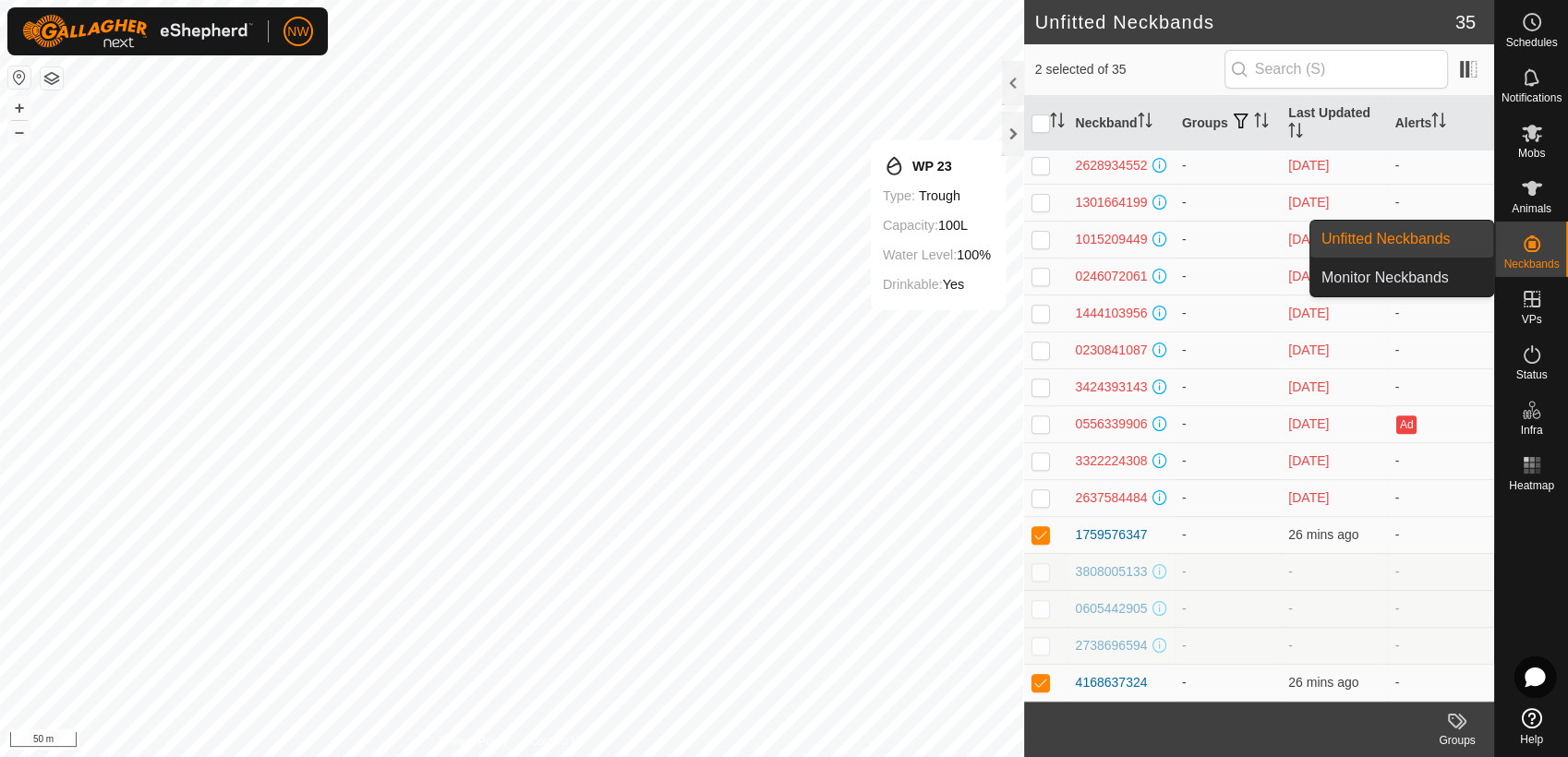
click at [1535, 238] on icon at bounding box center [1532, 244] width 17 height 17
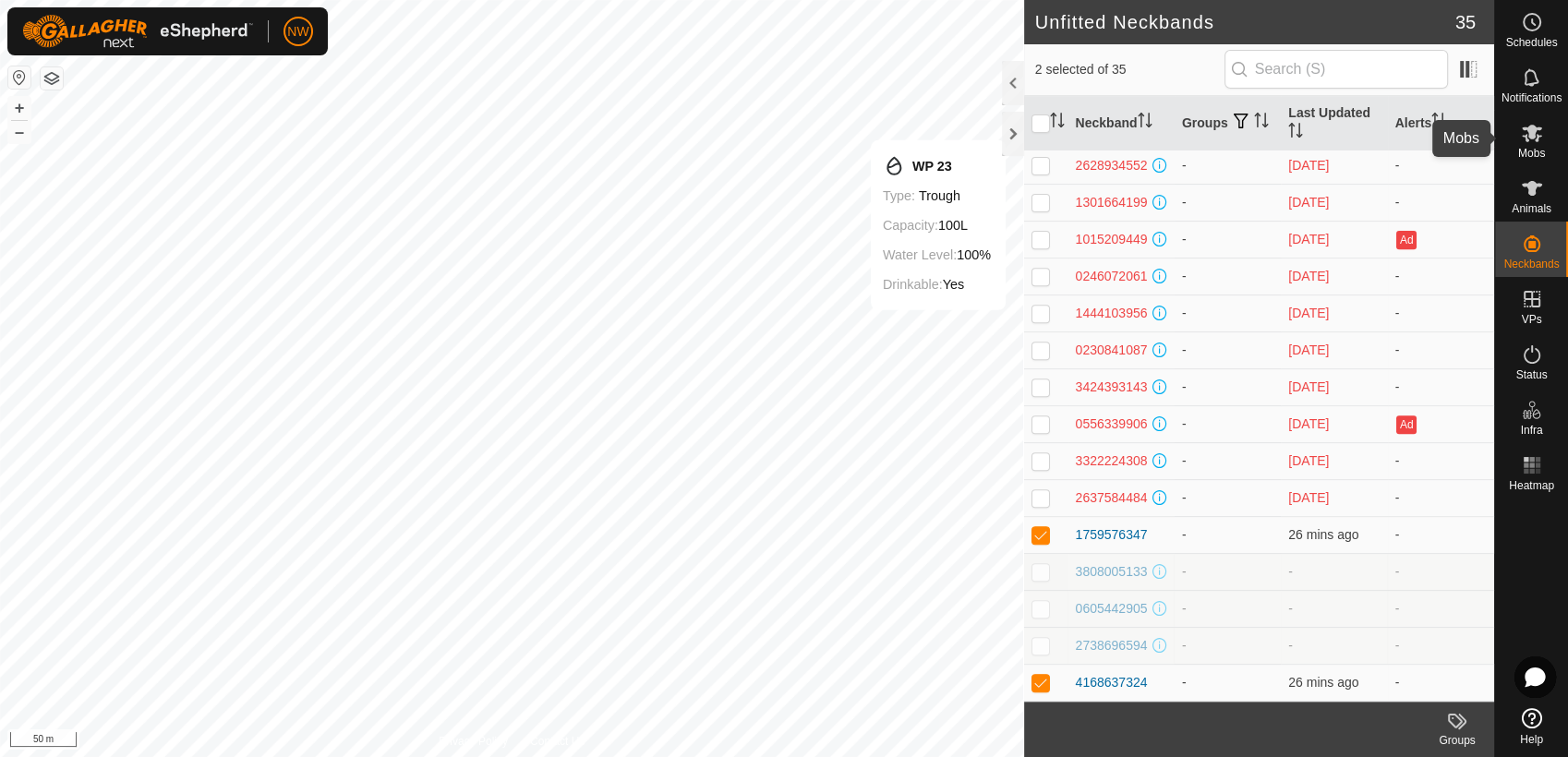
click at [1534, 137] on icon at bounding box center [1532, 133] width 21 height 18
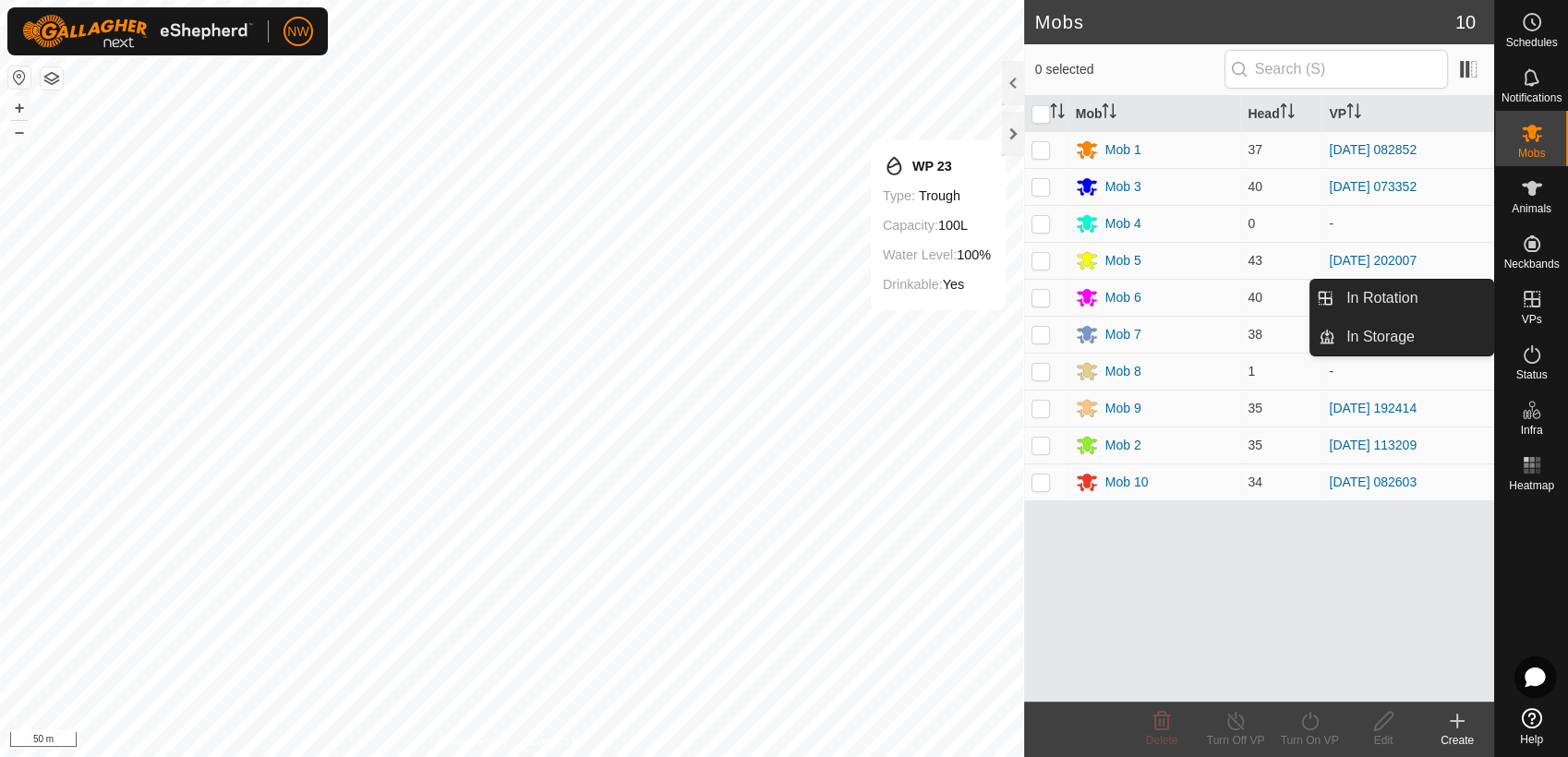
click at [1534, 298] on icon at bounding box center [1532, 299] width 17 height 17
click at [1367, 297] on link "In Rotation" at bounding box center [1414, 298] width 158 height 37
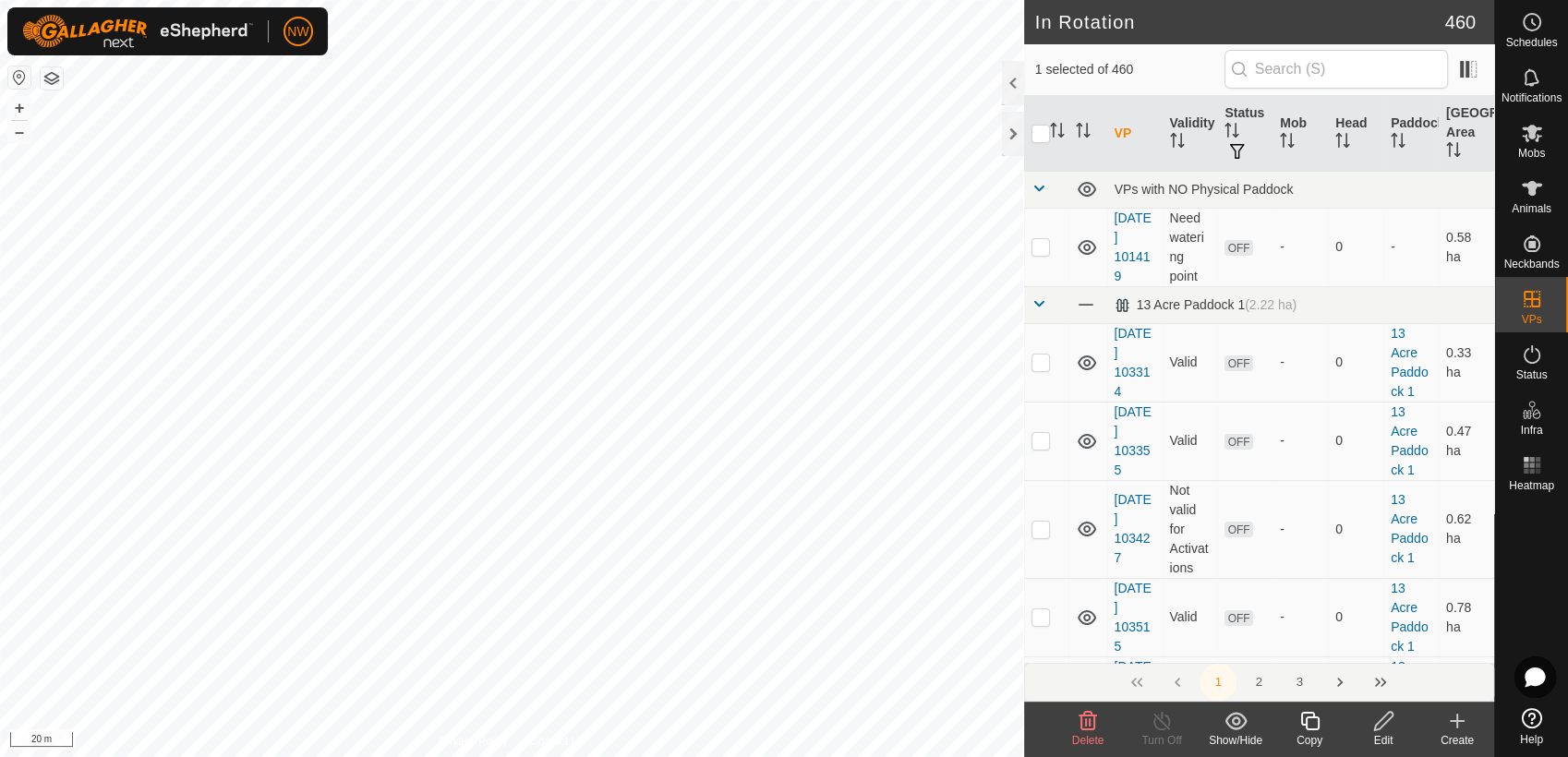
click at [1388, 714] on icon at bounding box center [1384, 721] width 24 height 23
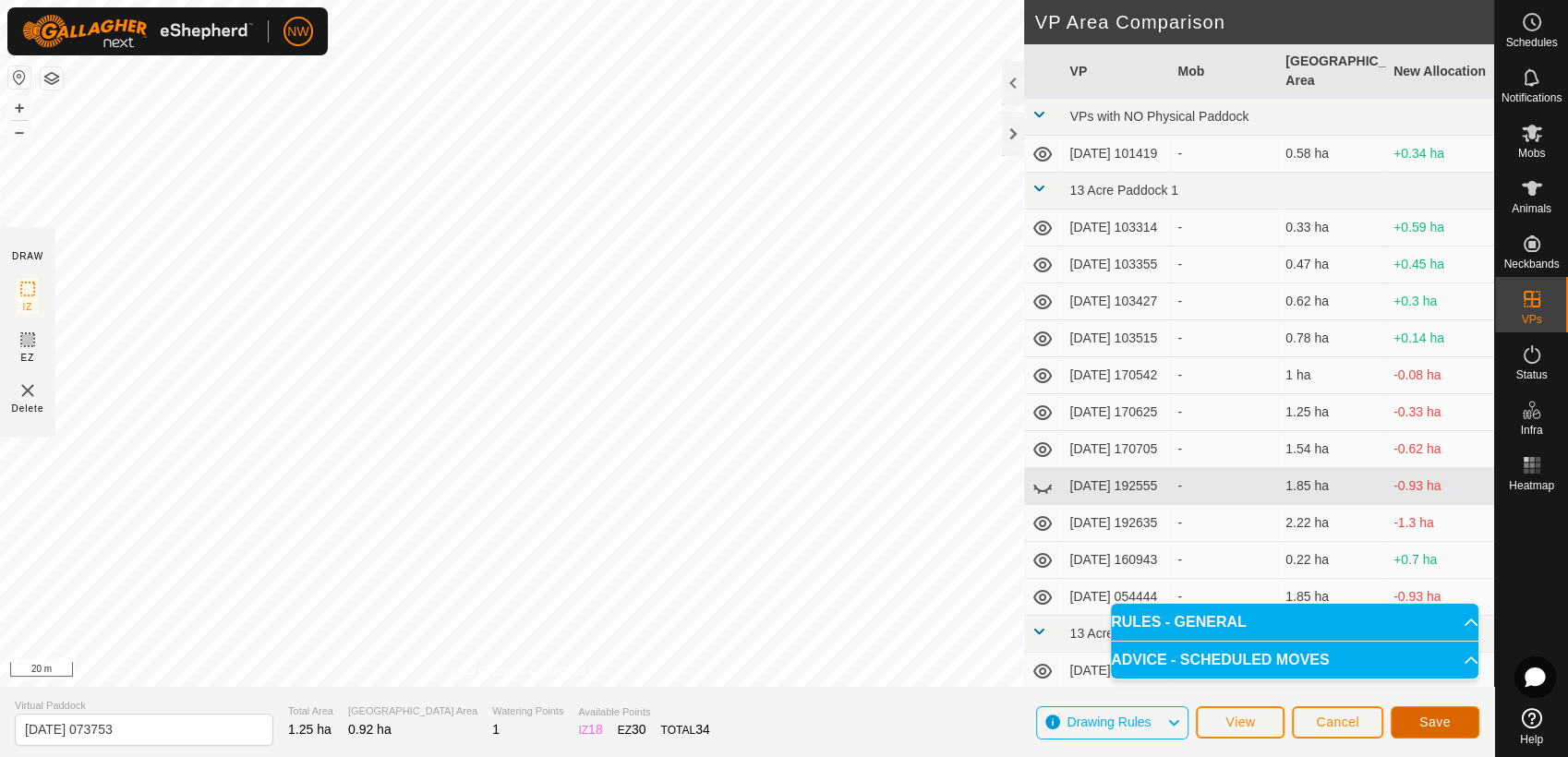
click at [1433, 727] on span "Save" at bounding box center [1435, 722] width 31 height 15
